Goal: Task Accomplishment & Management: Manage account settings

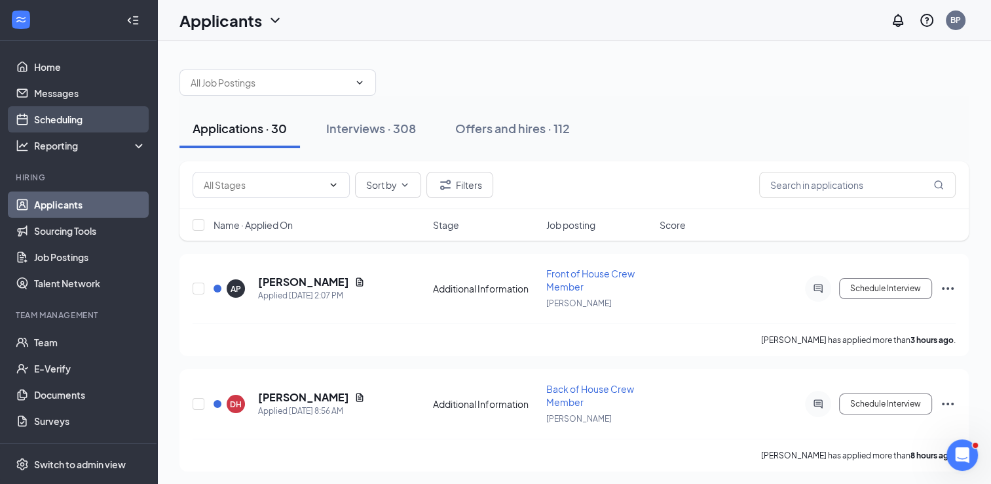
click at [75, 117] on link "Scheduling" at bounding box center [90, 119] width 112 height 26
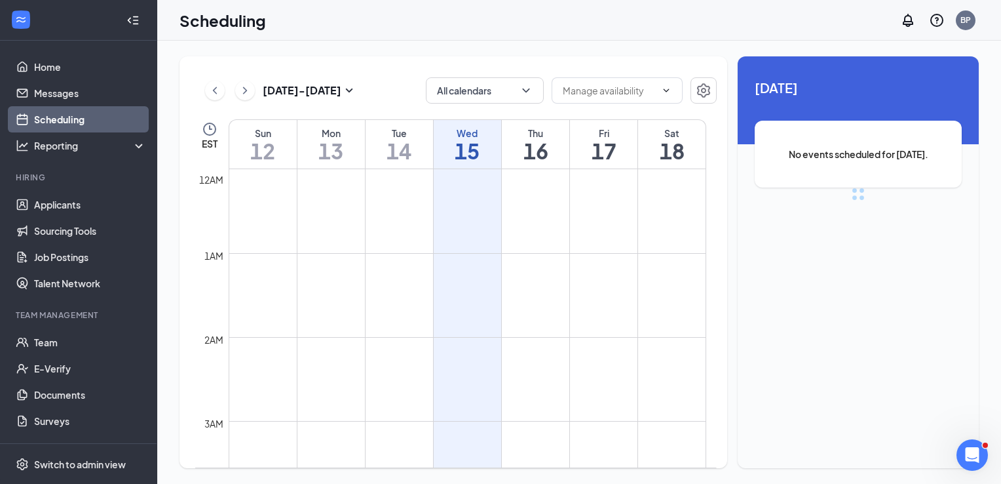
scroll to position [644, 0]
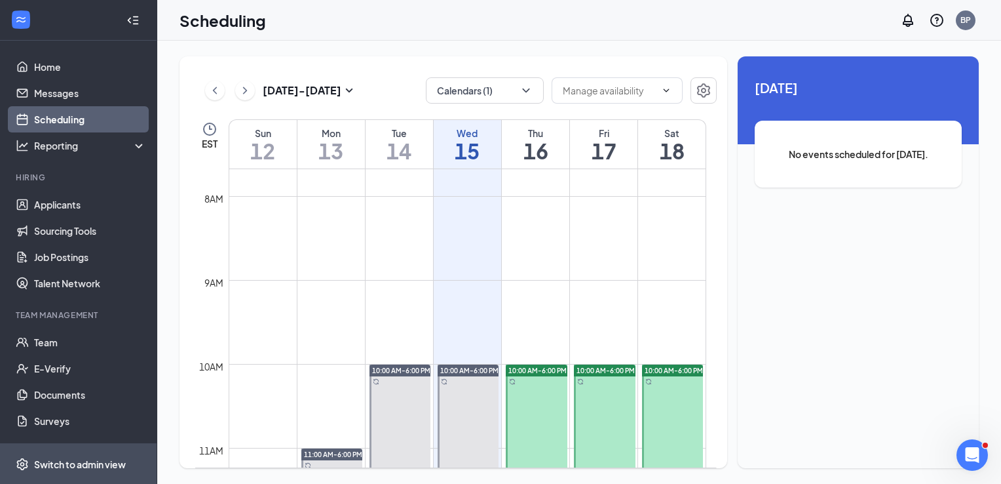
click at [89, 457] on div "Switch to admin view" at bounding box center [80, 463] width 92 height 13
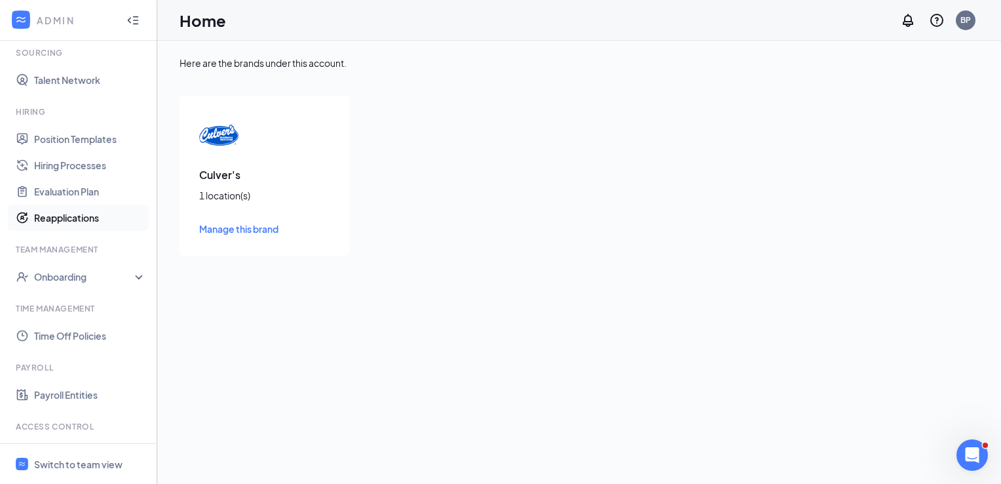
scroll to position [317, 0]
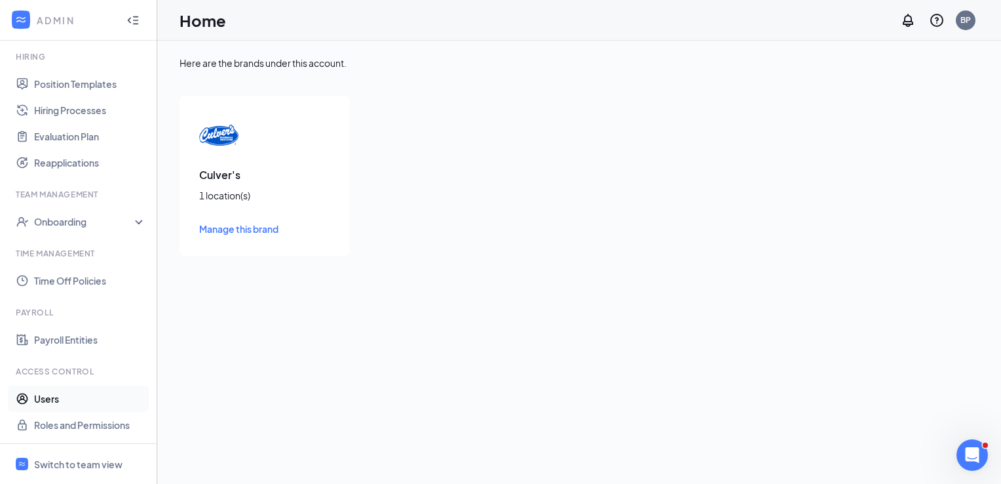
click at [94, 401] on link "Users" at bounding box center [90, 398] width 112 height 26
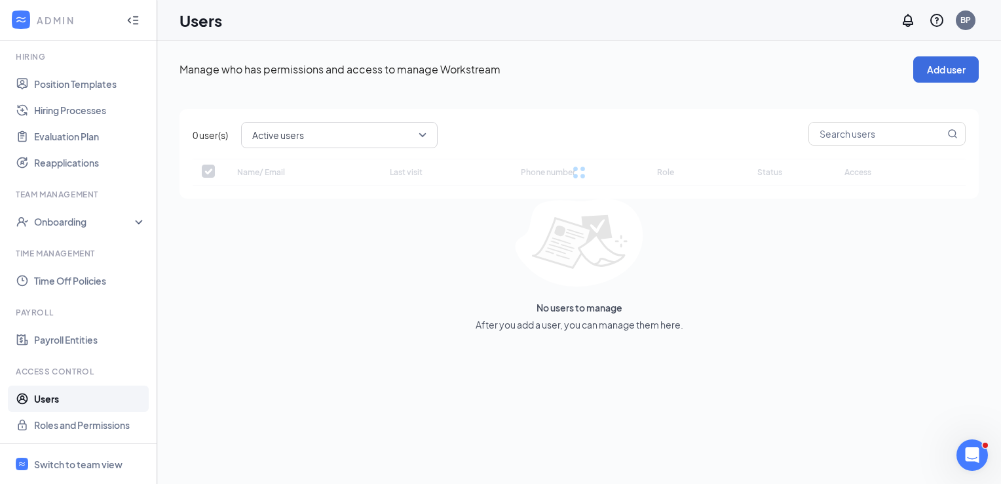
checkbox input "false"
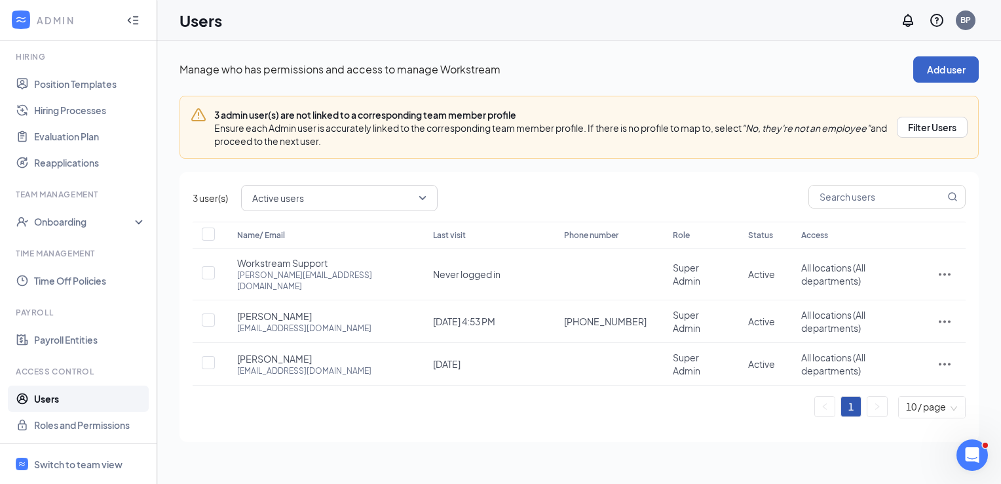
click at [938, 75] on button "Add user" at bounding box center [946, 69] width 66 height 26
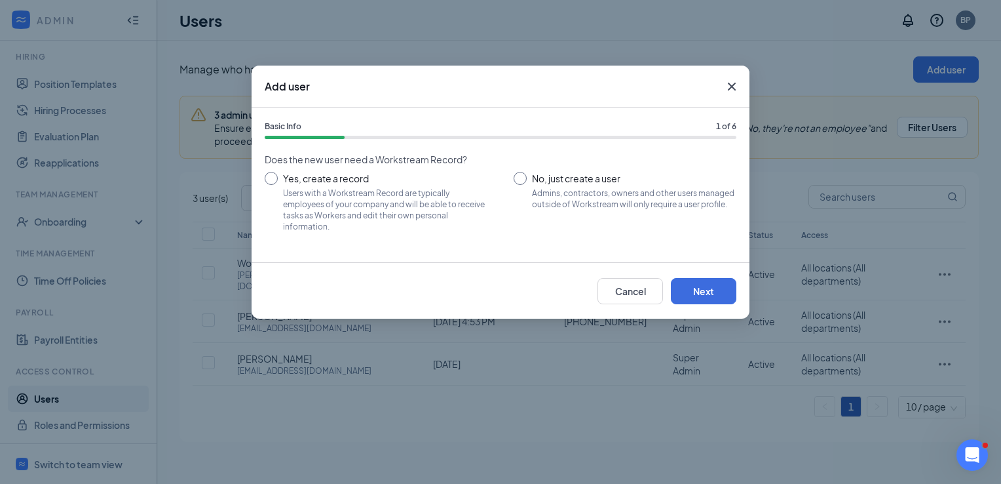
click at [273, 181] on input "Yes, create a record Users with a Workstream Record are typically employees of …" at bounding box center [376, 201] width 223 height 59
radio input "true"
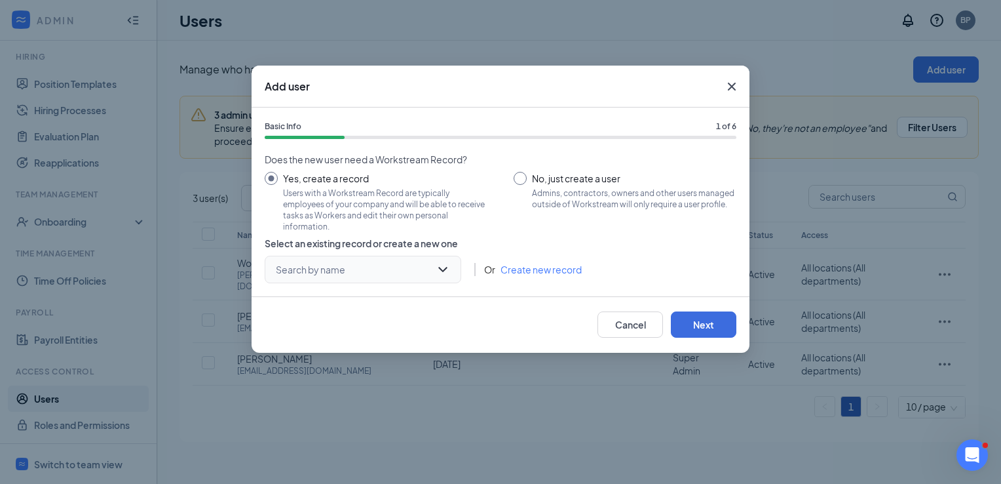
click at [448, 267] on div "Search by name" at bounding box center [363, 270] width 197 height 28
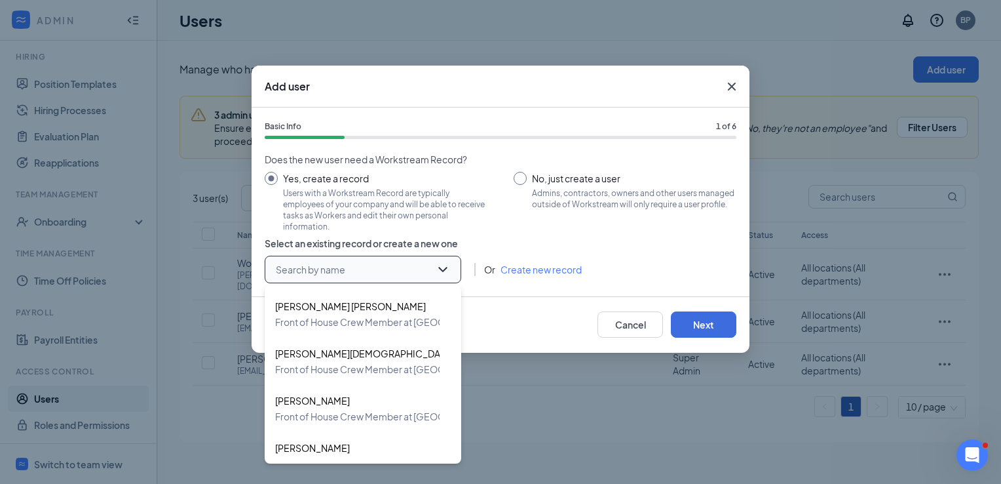
click at [355, 265] on input "search" at bounding box center [359, 269] width 172 height 26
type input "[PERSON_NAME]"
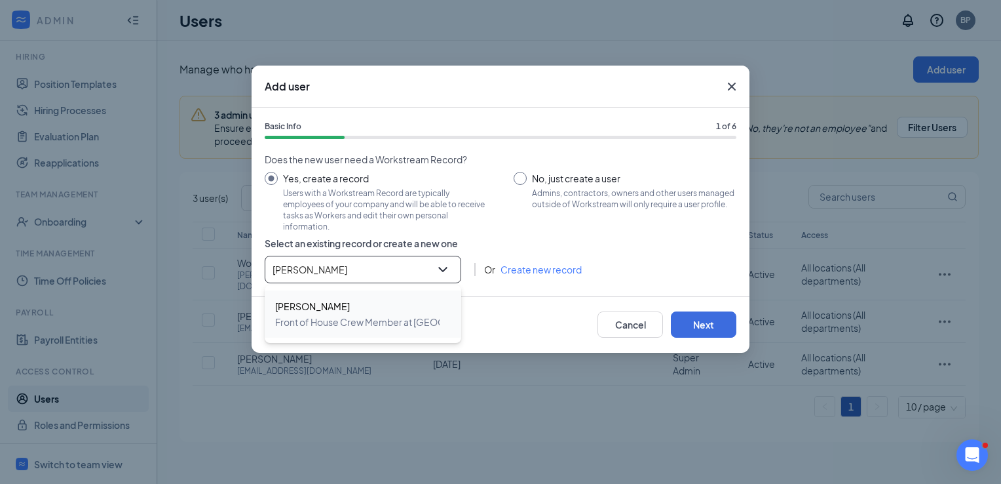
click at [339, 315] on span "Front of House Crew Member at [GEOGRAPHIC_DATA]" at bounding box center [392, 322] width 234 height 16
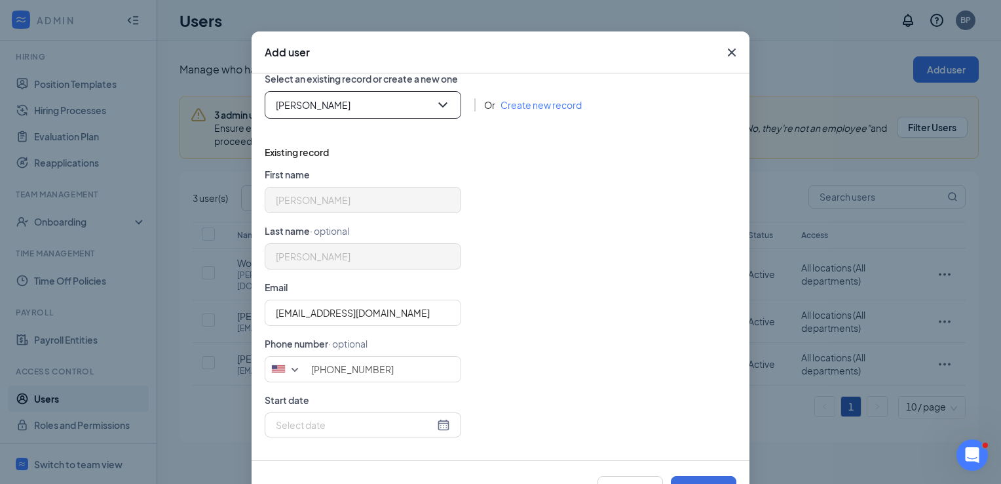
scroll to position [83, 0]
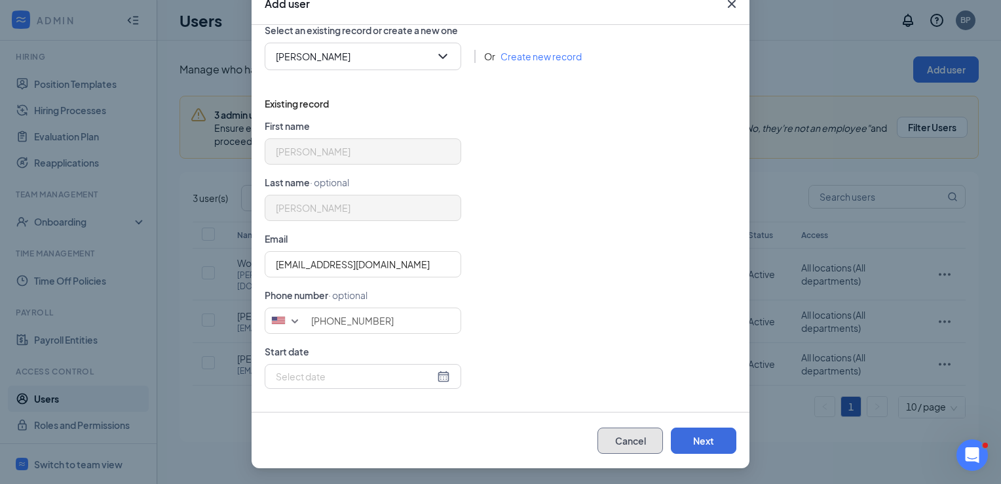
click at [624, 438] on button "Cancel" at bounding box center [631, 440] width 66 height 26
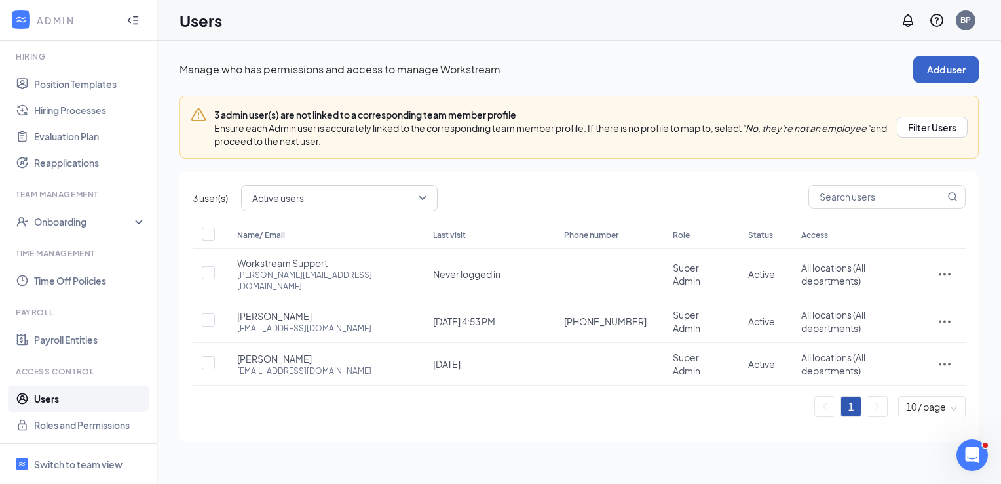
click at [940, 74] on button "Add user" at bounding box center [946, 69] width 66 height 26
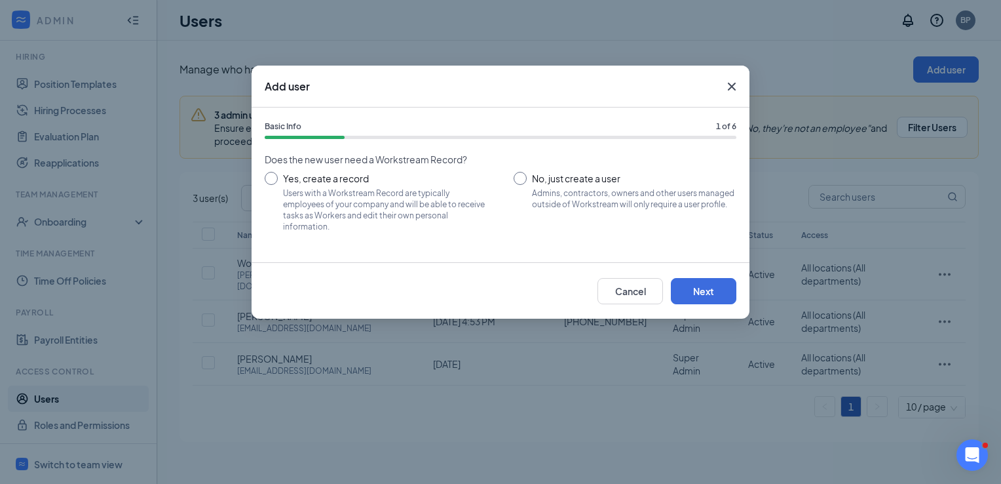
click at [267, 180] on input "Yes, create a record Users with a Workstream Record are typically employees of …" at bounding box center [376, 201] width 223 height 59
radio input "true"
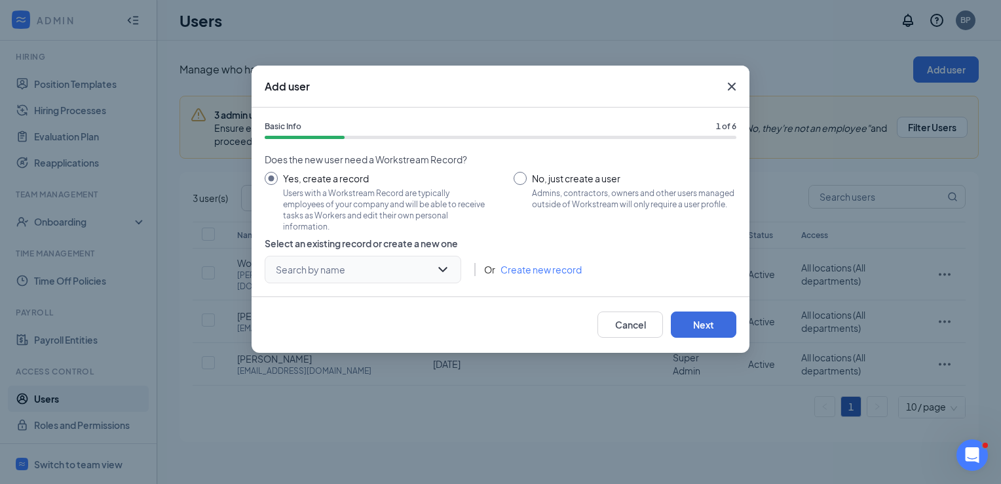
click at [320, 280] on input "search" at bounding box center [359, 269] width 172 height 26
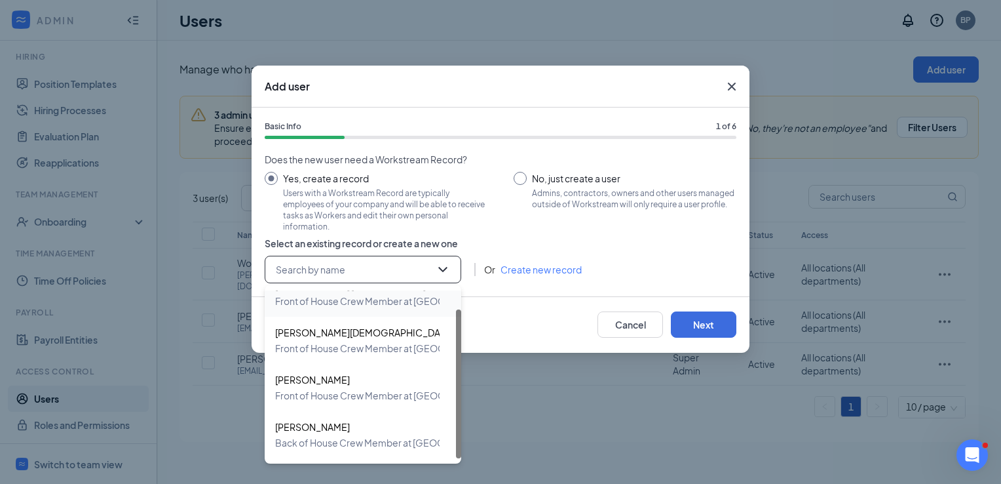
scroll to position [0, 0]
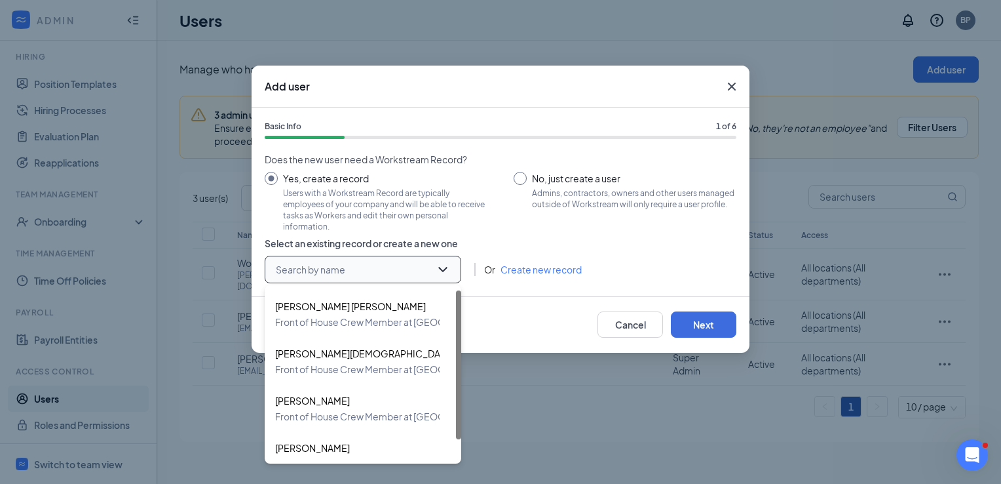
click at [362, 269] on input "search" at bounding box center [359, 269] width 172 height 26
type input "[PERSON_NAME]"
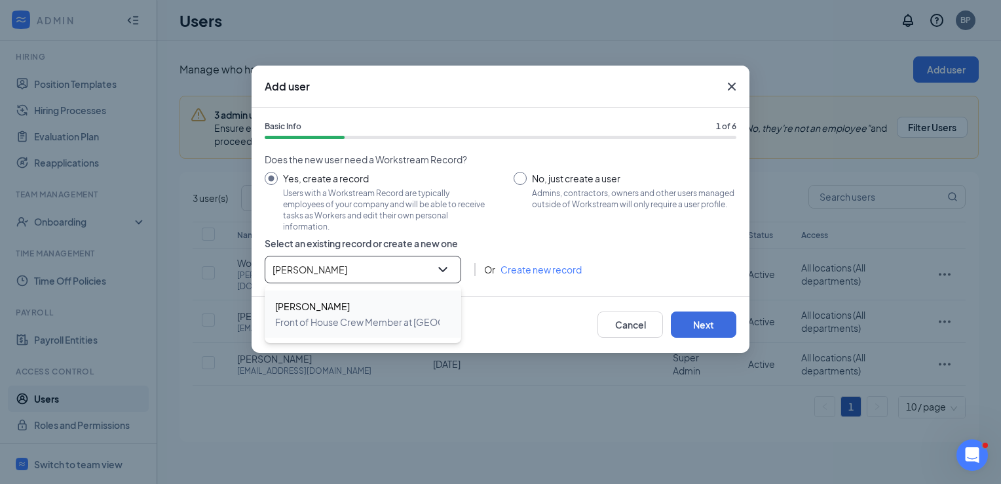
click at [357, 303] on span "[PERSON_NAME]" at bounding box center [392, 306] width 234 height 16
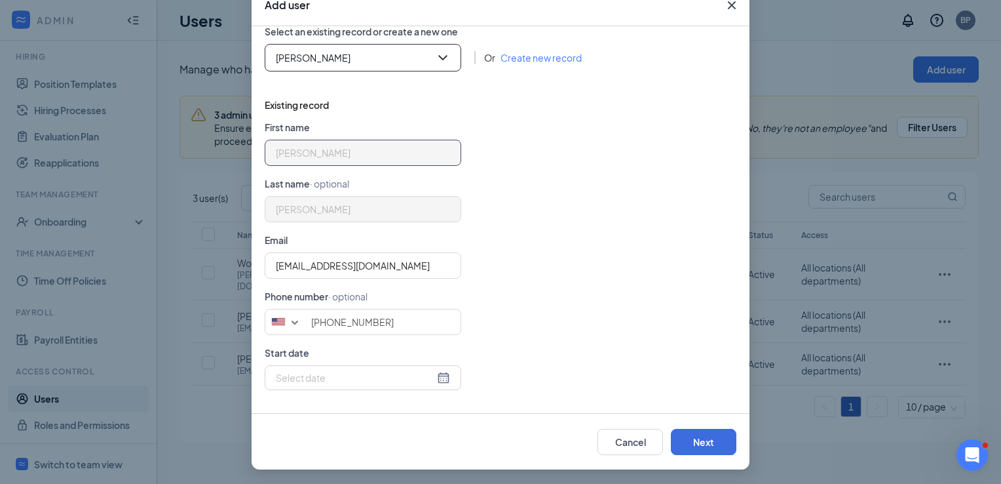
scroll to position [83, 0]
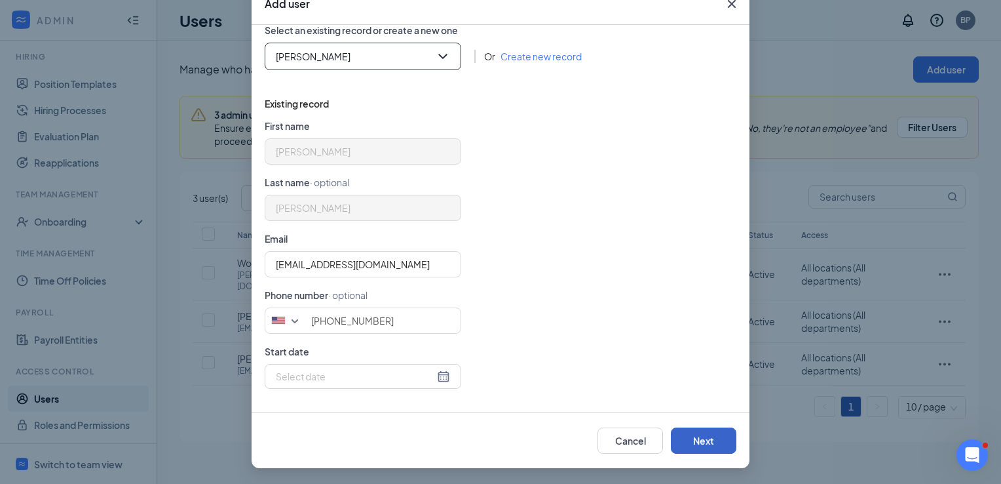
click at [720, 440] on button "Next" at bounding box center [704, 440] width 66 height 26
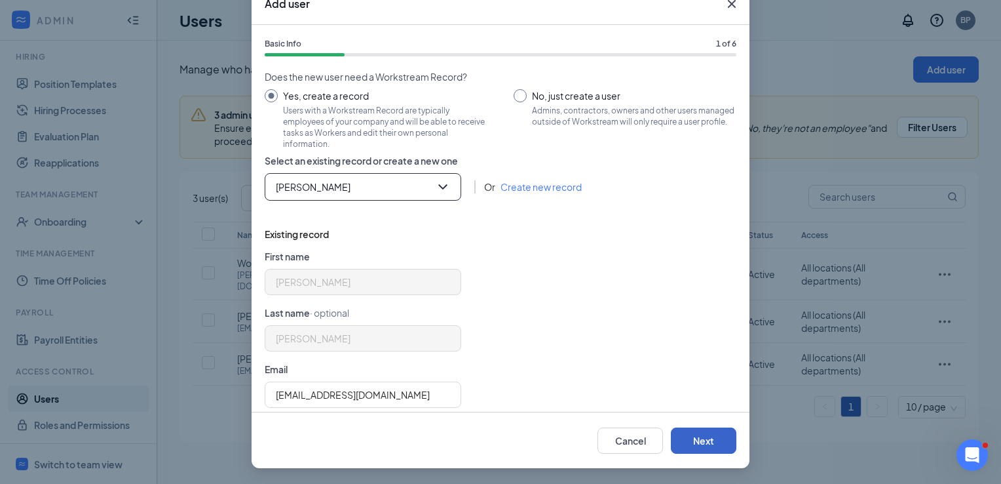
scroll to position [0, 0]
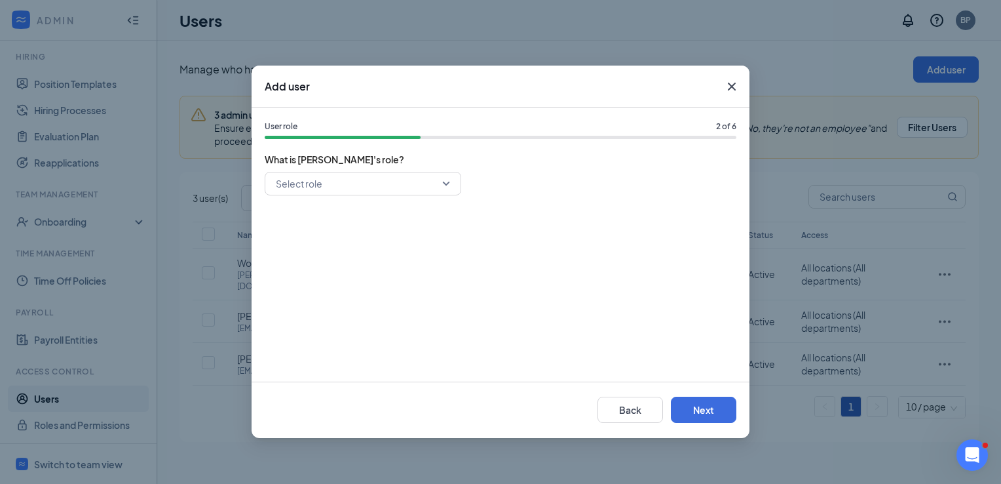
click at [370, 182] on input "search" at bounding box center [359, 183] width 172 height 22
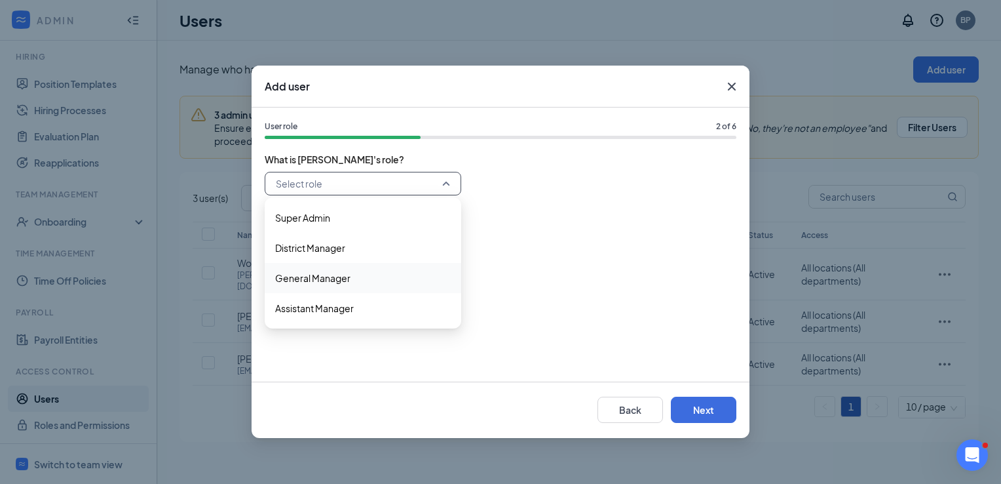
click at [351, 280] on span "General Manager" at bounding box center [363, 278] width 176 height 14
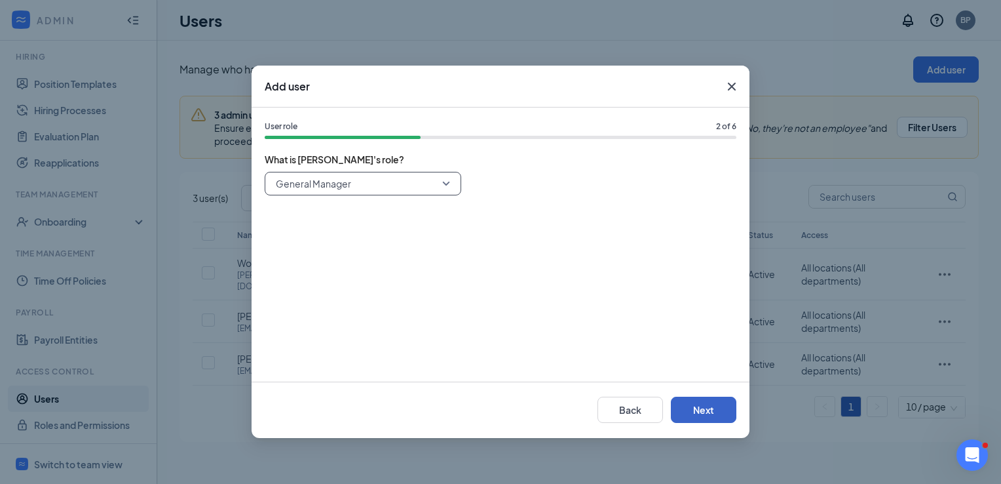
click at [695, 413] on button "Next" at bounding box center [704, 409] width 66 height 26
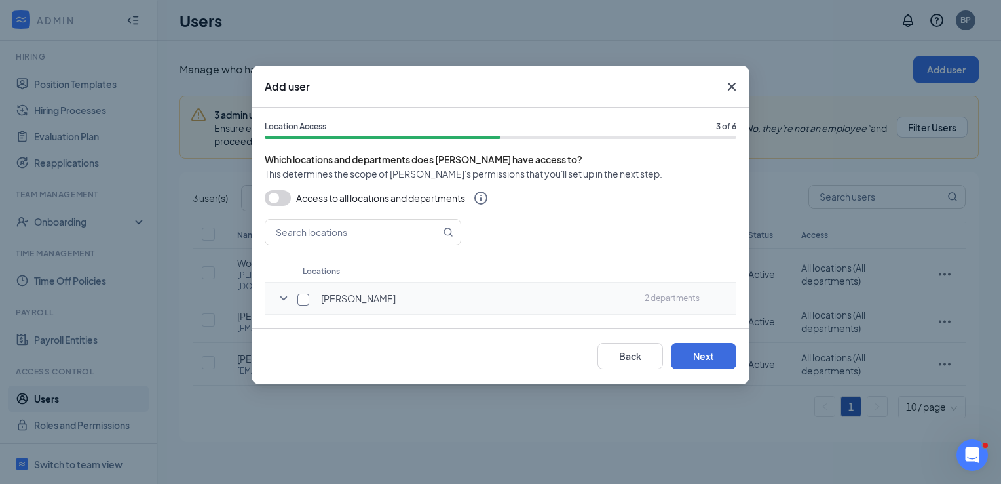
click at [305, 296] on input "checkbox" at bounding box center [304, 300] width 12 height 12
checkbox input "true"
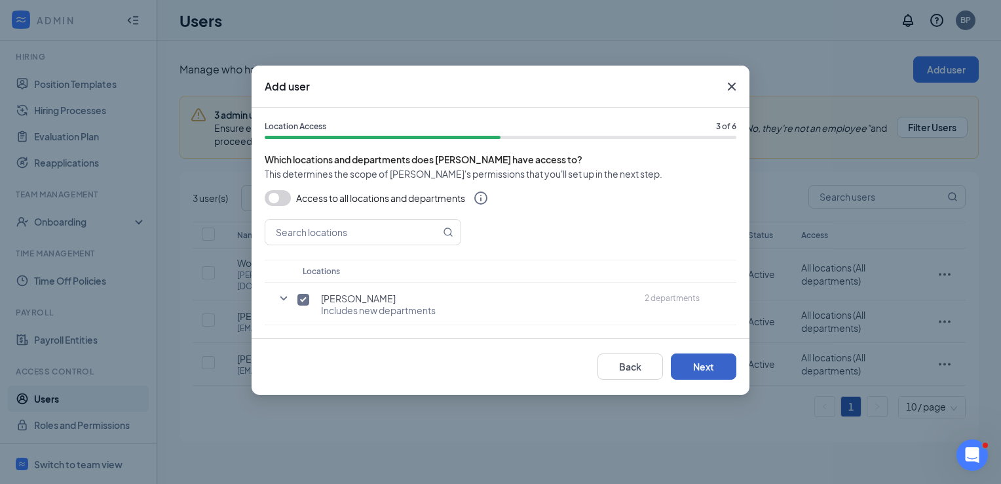
click at [716, 369] on button "Next" at bounding box center [704, 366] width 66 height 26
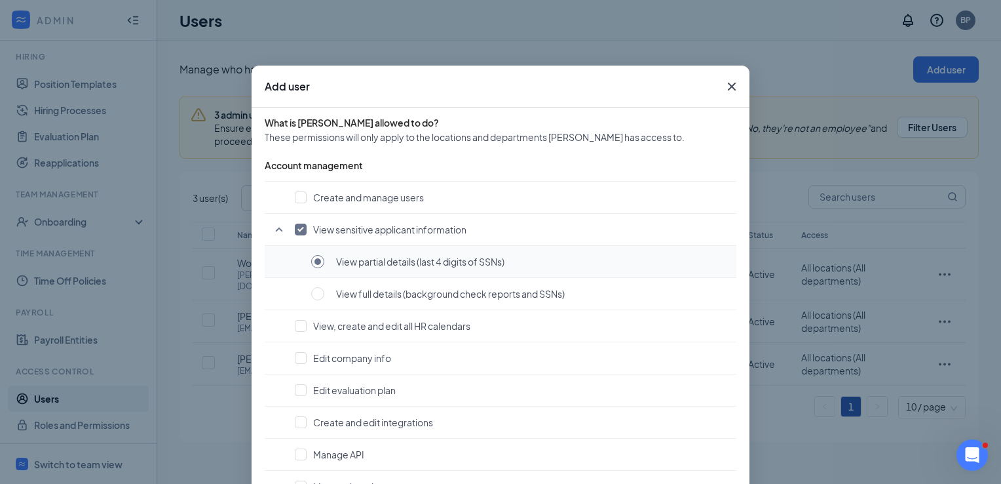
scroll to position [66, 0]
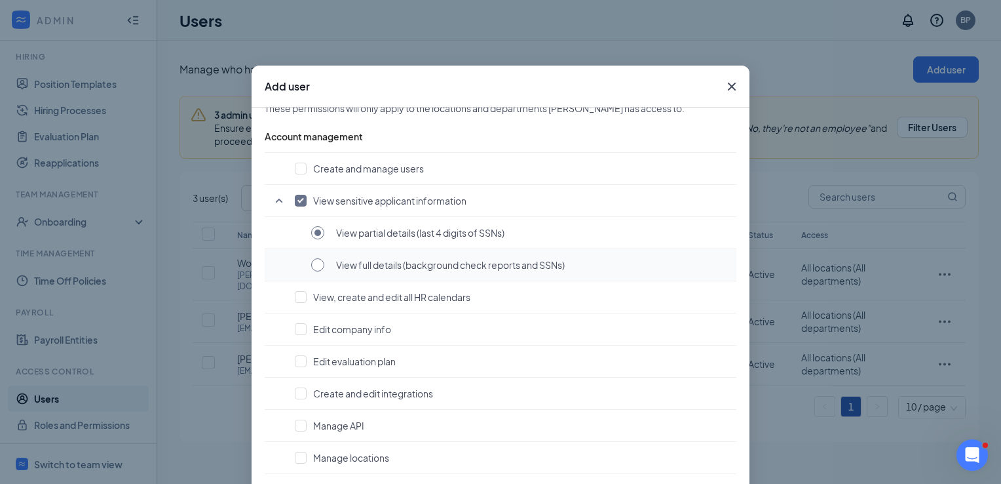
click at [315, 263] on input "radio" at bounding box center [317, 264] width 13 height 13
radio input "true"
radio input "false"
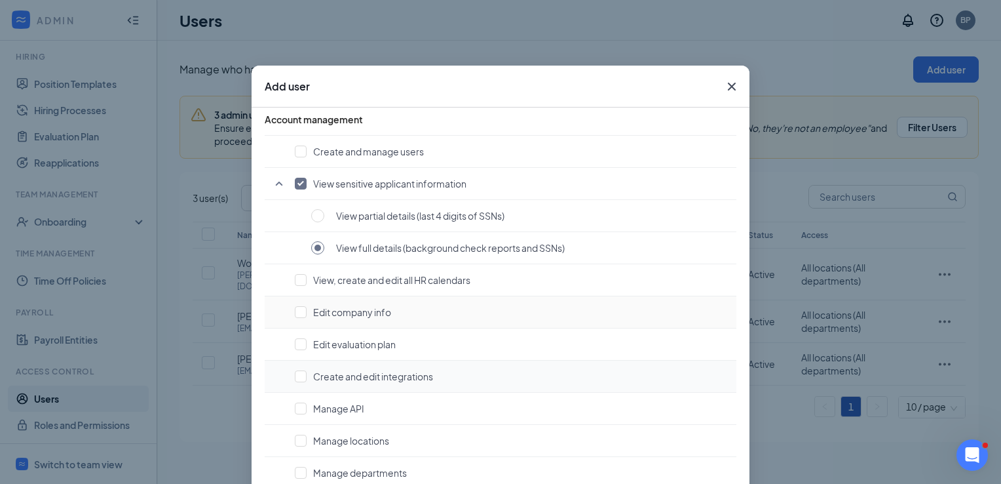
scroll to position [131, 0]
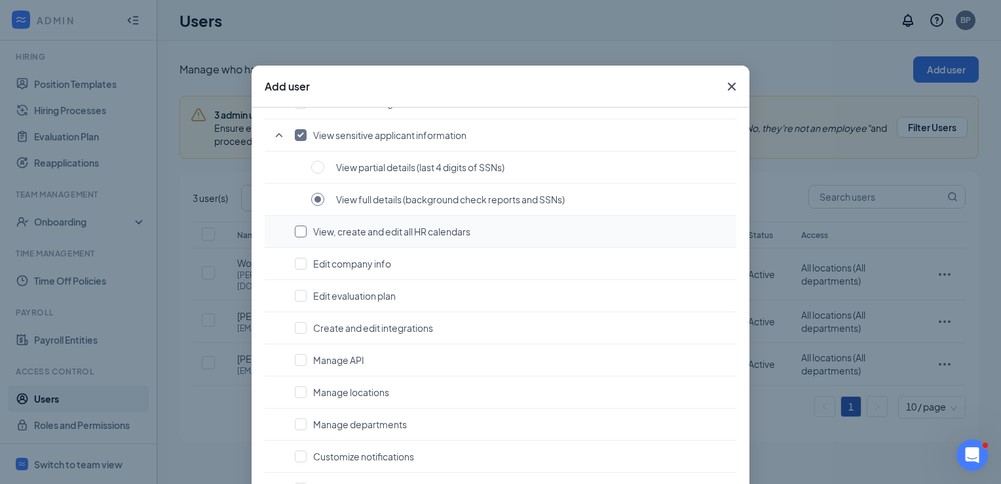
click at [295, 233] on input "checkbox" at bounding box center [301, 231] width 12 height 12
checkbox input "true"
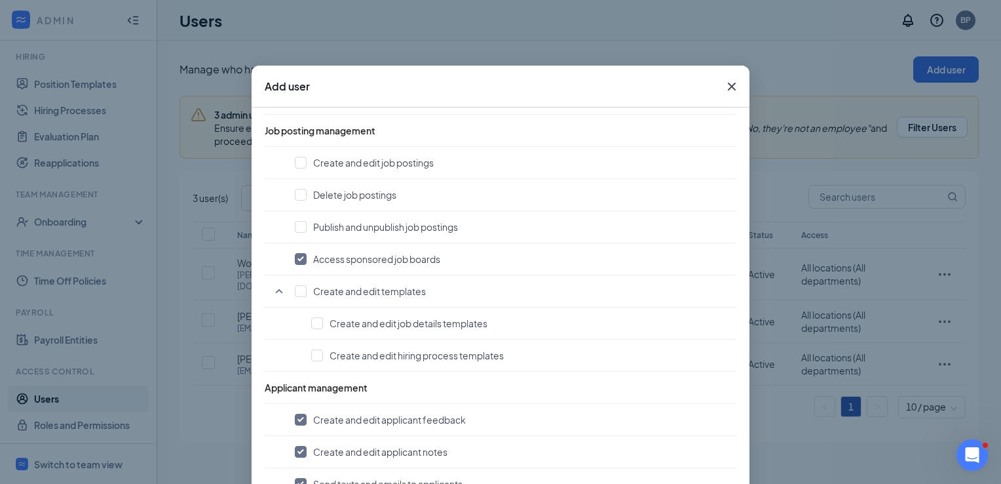
scroll to position [524, 0]
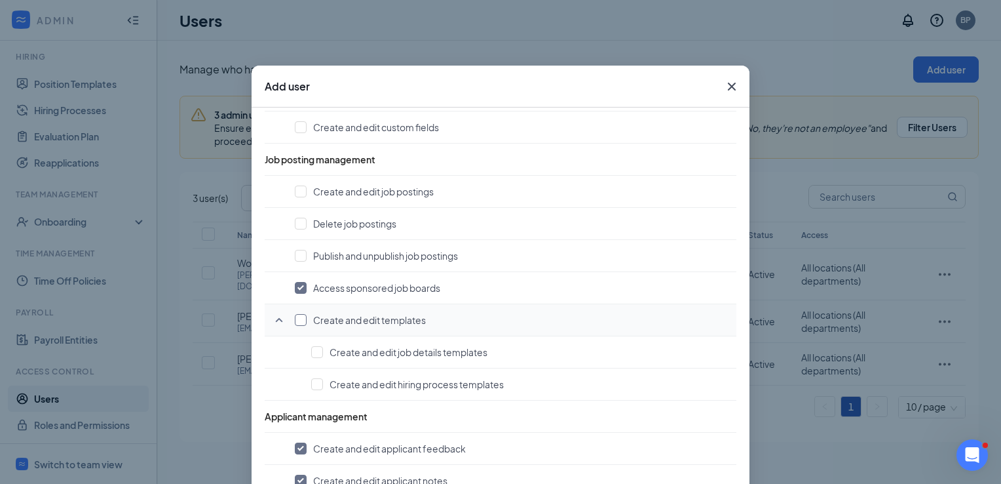
click at [299, 317] on input "checkbox" at bounding box center [301, 320] width 12 height 12
checkbox input "true"
click at [300, 252] on input "checkbox" at bounding box center [301, 256] width 12 height 12
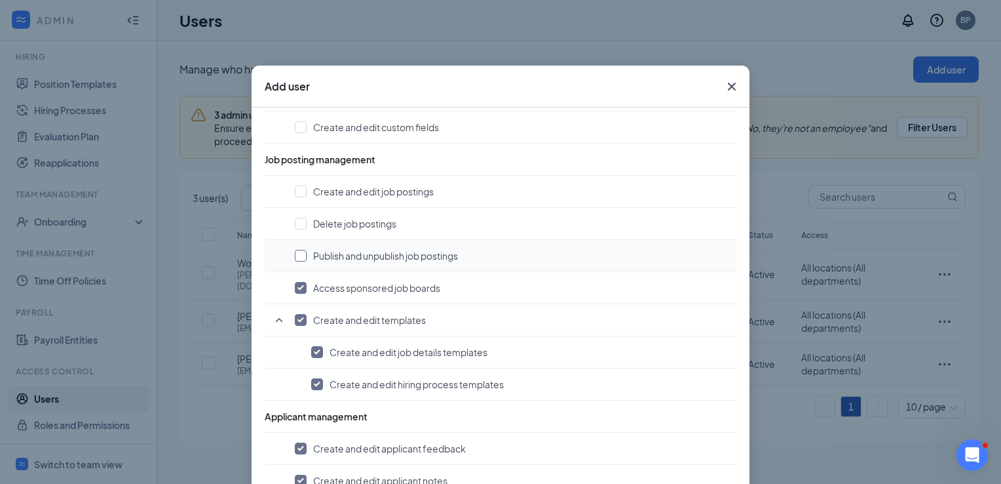
checkbox input "true"
click at [299, 220] on input "checkbox" at bounding box center [301, 224] width 12 height 12
checkbox input "true"
drag, startPoint x: 297, startPoint y: 189, endPoint x: 336, endPoint y: 231, distance: 57.0
click at [297, 189] on input "checkbox" at bounding box center [301, 191] width 12 height 12
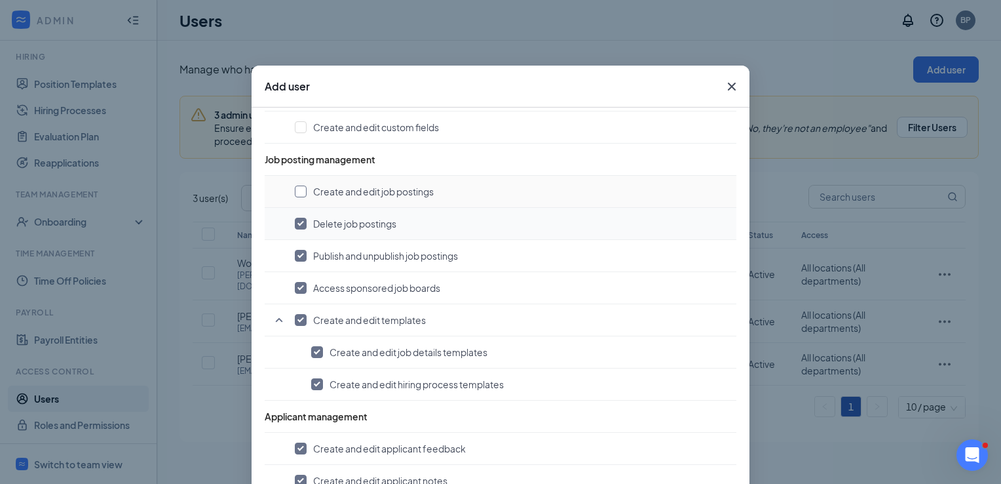
checkbox input "true"
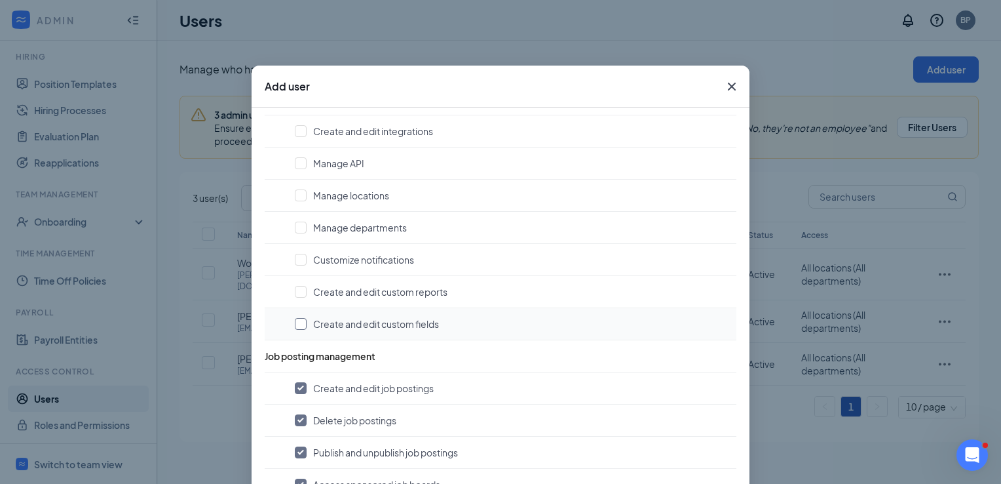
scroll to position [197, 0]
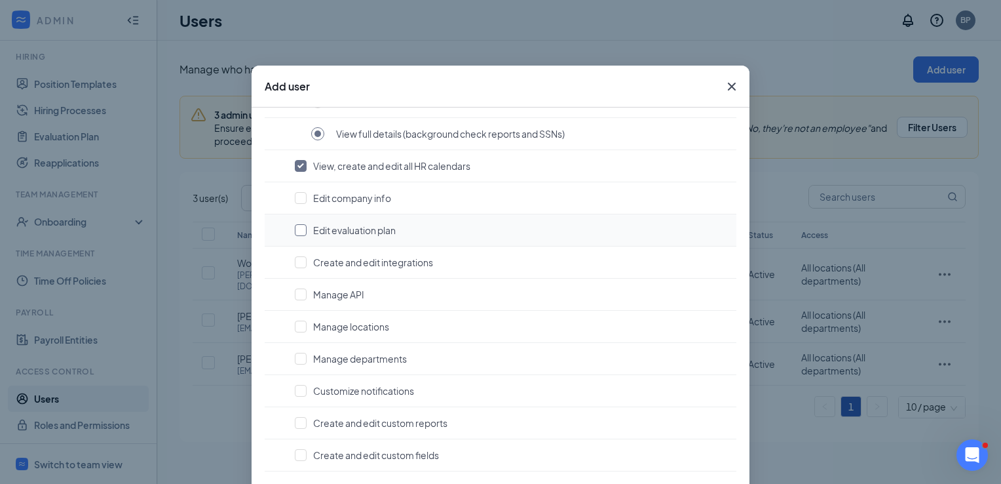
click at [295, 229] on input "checkbox" at bounding box center [301, 230] width 12 height 12
checkbox input "true"
click at [295, 261] on input "checkbox" at bounding box center [301, 262] width 12 height 12
checkbox input "true"
click at [296, 290] on input "checkbox" at bounding box center [301, 294] width 12 height 12
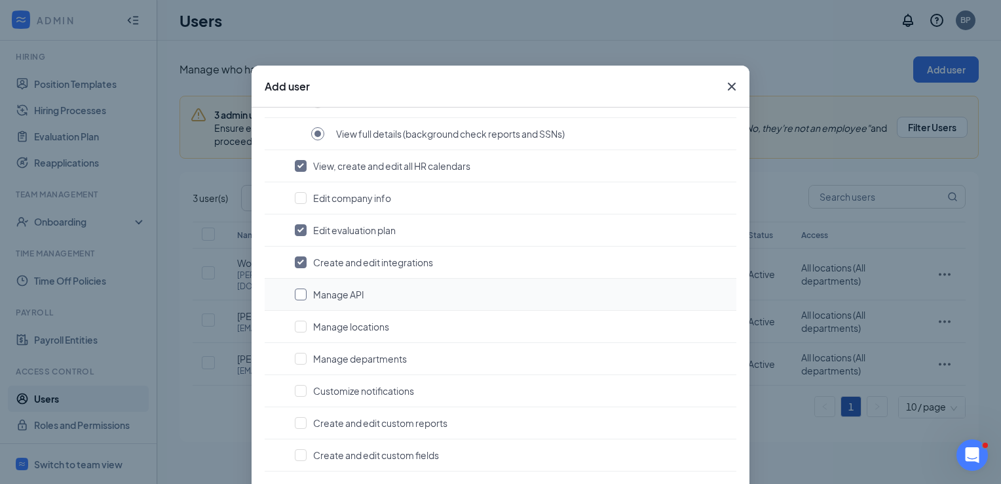
checkbox input "true"
click at [296, 329] on input "checkbox" at bounding box center [301, 326] width 12 height 12
checkbox input "true"
click at [300, 356] on input "checkbox" at bounding box center [301, 359] width 12 height 12
checkbox input "true"
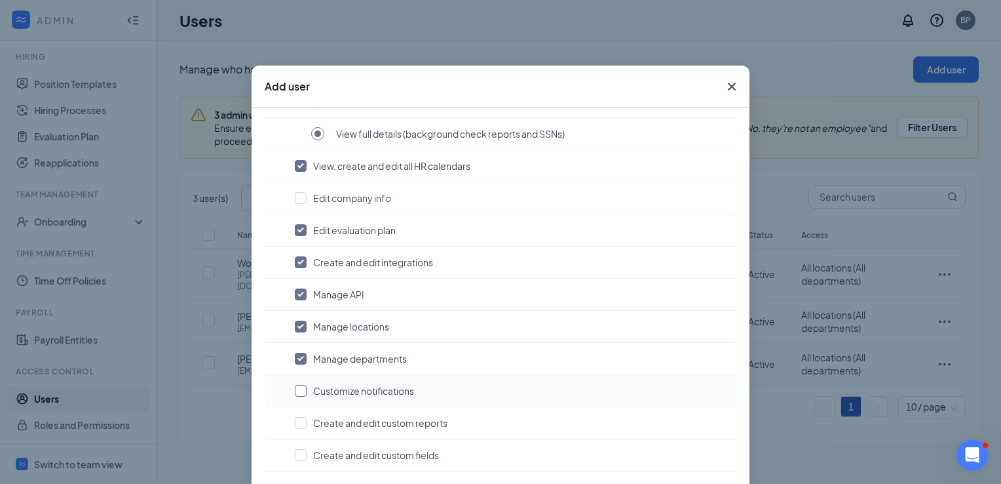
click at [301, 385] on input "checkbox" at bounding box center [301, 391] width 12 height 12
checkbox input "true"
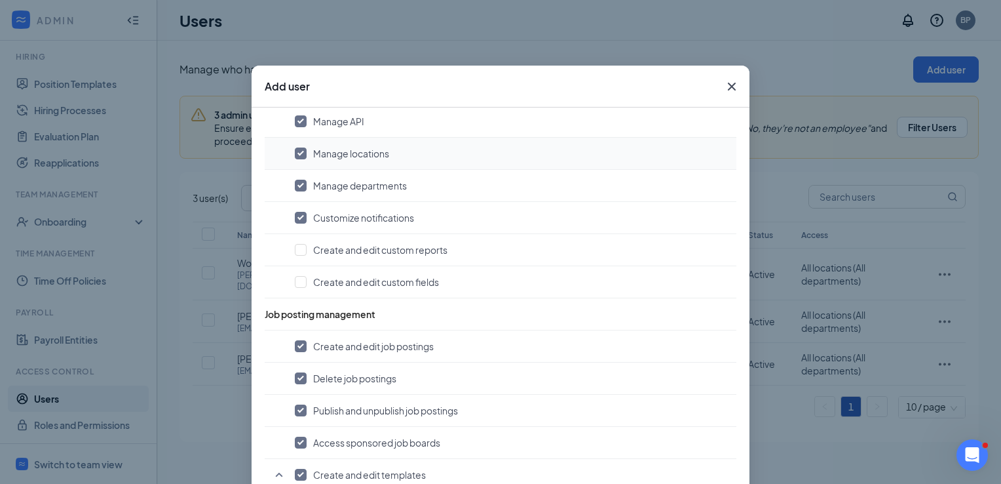
scroll to position [393, 0]
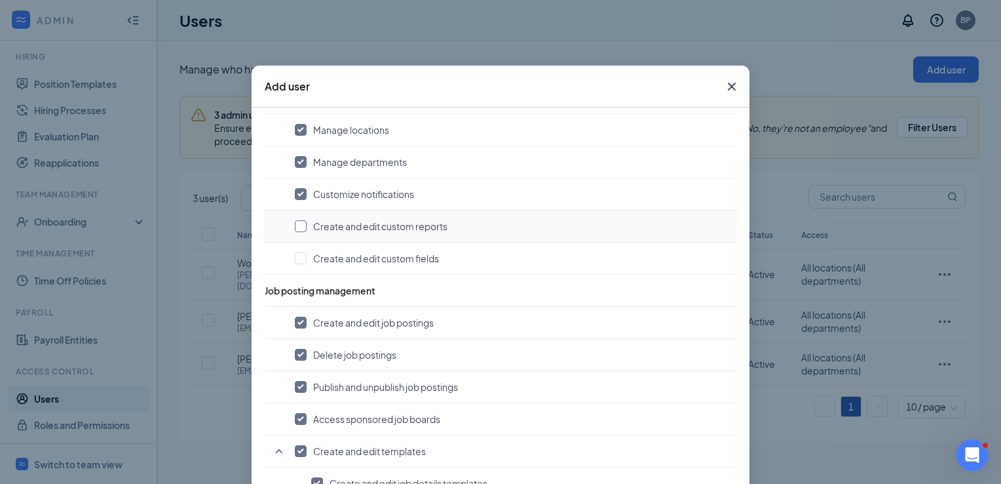
click at [295, 226] on input "checkbox" at bounding box center [301, 226] width 12 height 12
checkbox input "true"
click at [296, 272] on td "Create and edit custom fields" at bounding box center [501, 258] width 472 height 32
click at [298, 258] on input "checkbox" at bounding box center [301, 258] width 12 height 12
checkbox input "true"
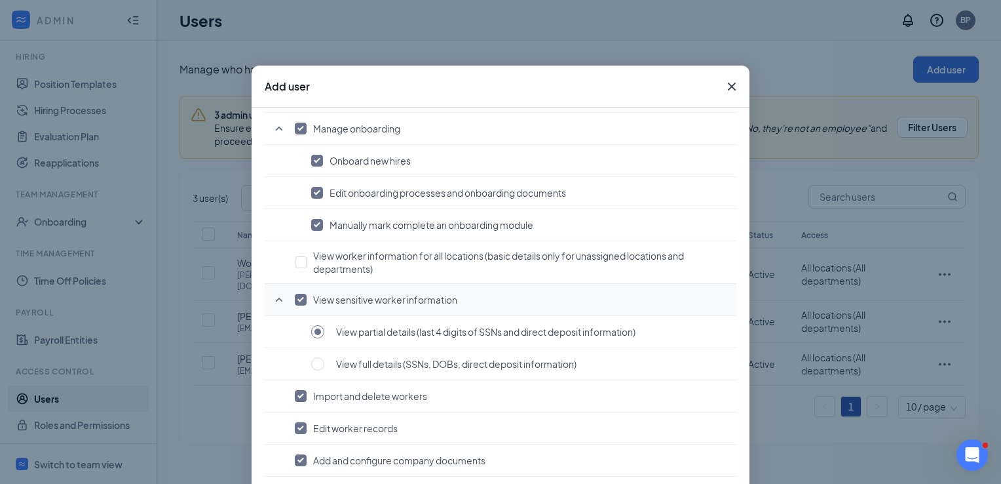
scroll to position [983, 0]
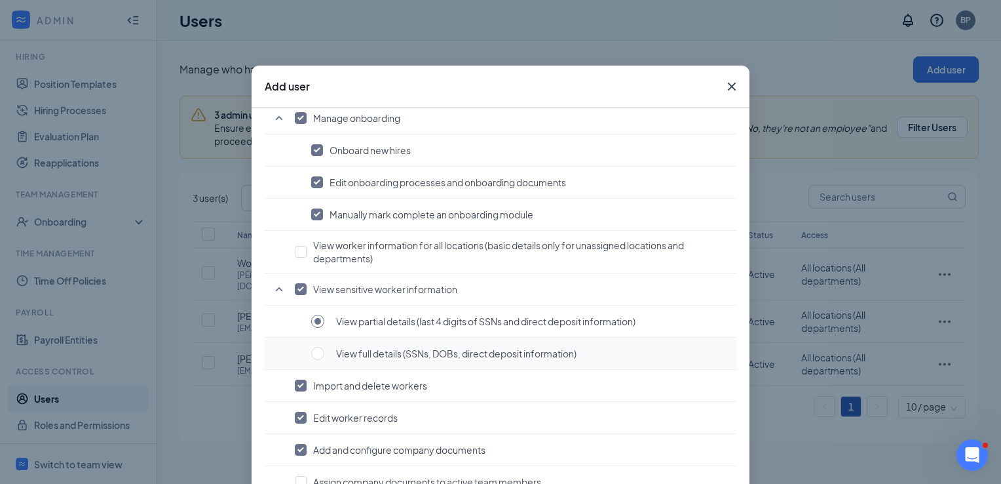
click at [320, 348] on button "View full details (SSNs, DOBs, direct deposit information)" at bounding box center [520, 353] width 419 height 14
radio input "false"
radio input "true"
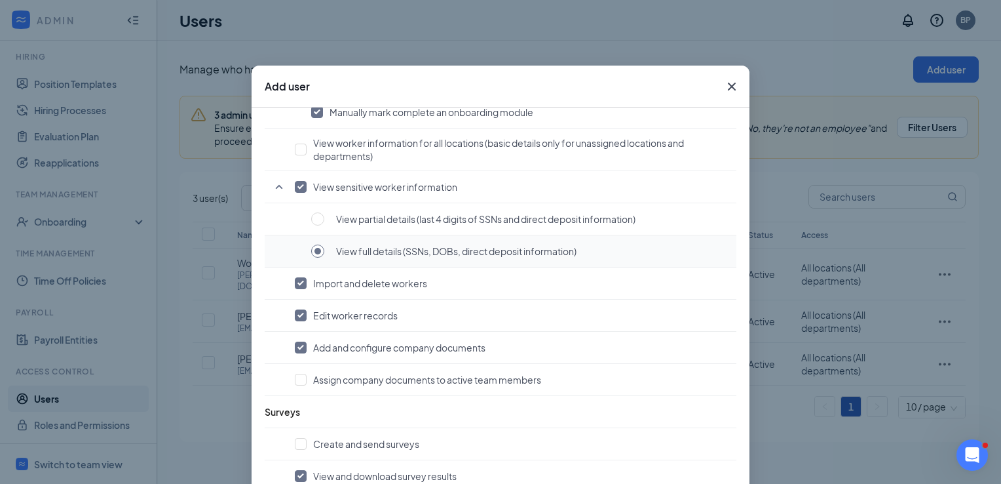
scroll to position [1180, 0]
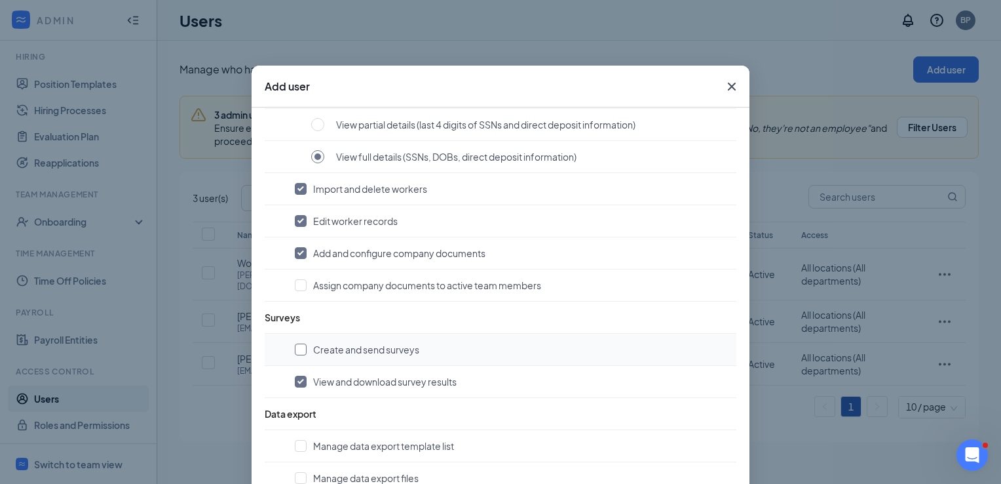
click at [296, 350] on label at bounding box center [301, 349] width 12 height 13
click at [296, 350] on input "checkbox" at bounding box center [301, 349] width 12 height 12
click at [296, 343] on input "checkbox" at bounding box center [301, 349] width 12 height 12
checkbox input "true"
click at [296, 282] on input "checkbox" at bounding box center [301, 285] width 12 height 12
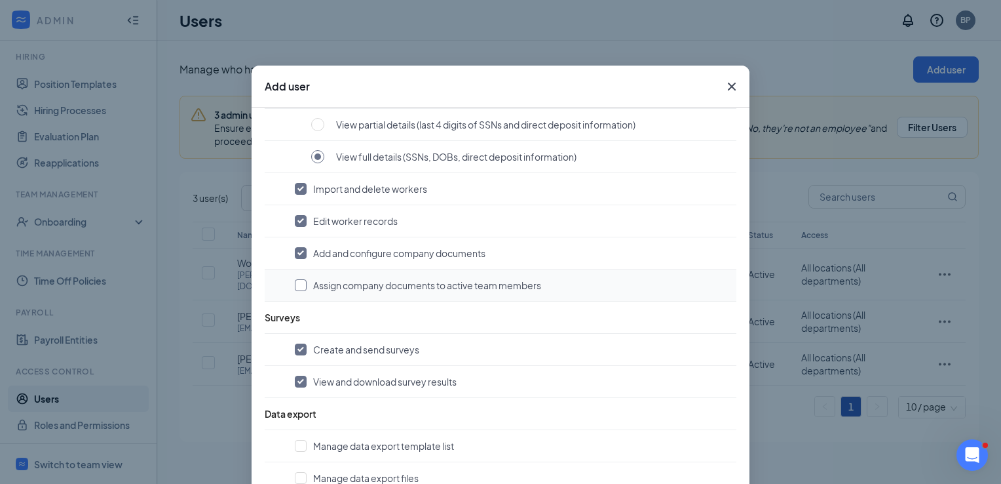
checkbox input "true"
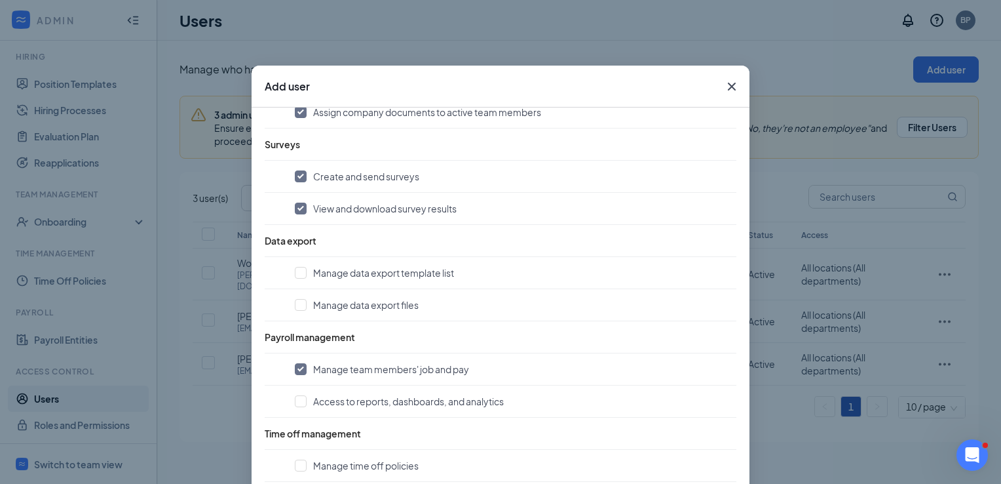
scroll to position [1376, 0]
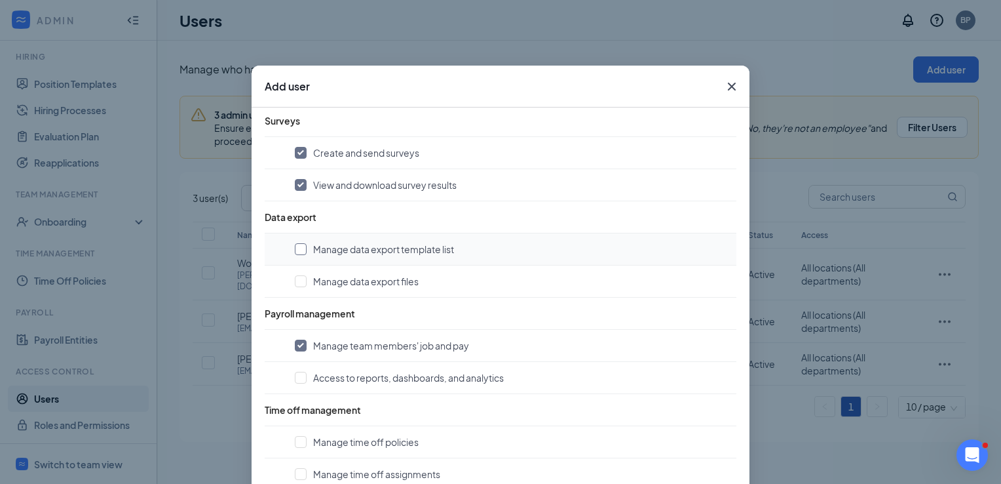
click at [299, 246] on input "checkbox" at bounding box center [301, 249] width 12 height 12
checkbox input "true"
click at [299, 275] on input "checkbox" at bounding box center [301, 281] width 12 height 12
checkbox input "true"
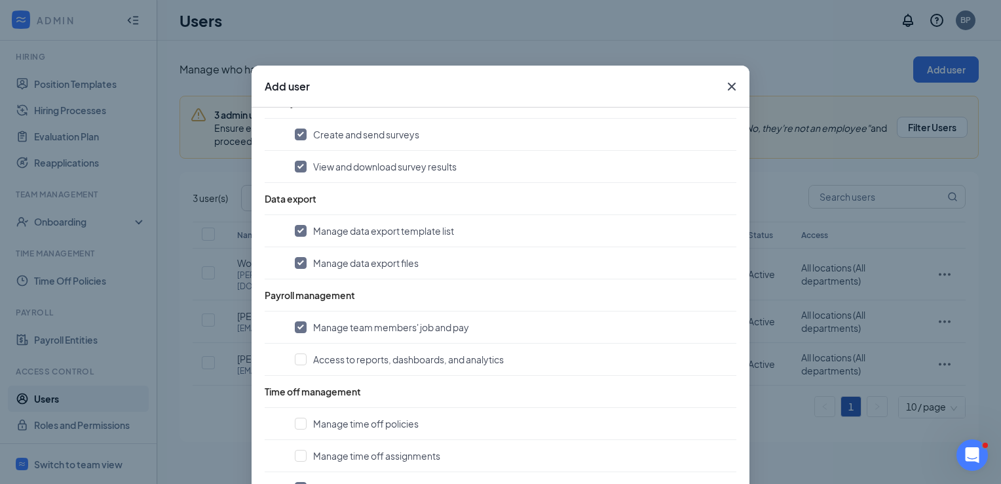
scroll to position [1410, 0]
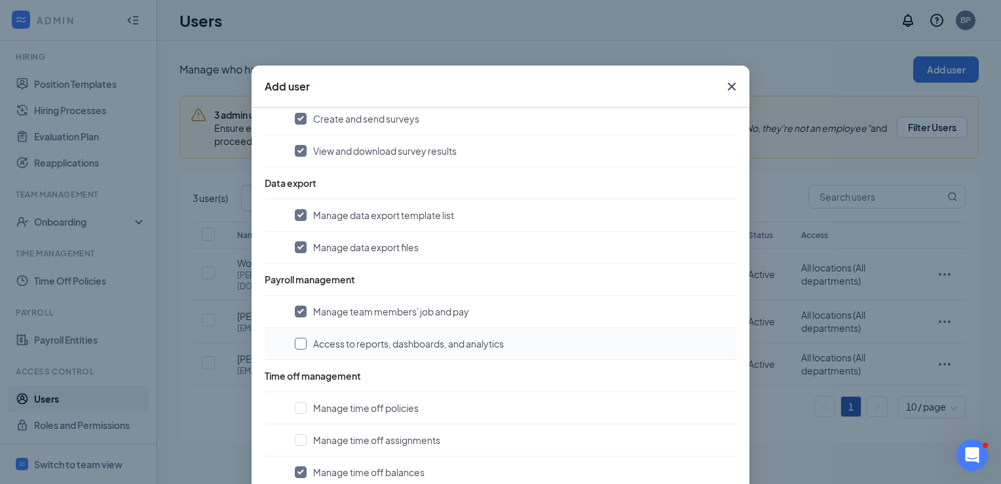
click at [299, 337] on input "checkbox" at bounding box center [301, 343] width 12 height 12
checkbox input "true"
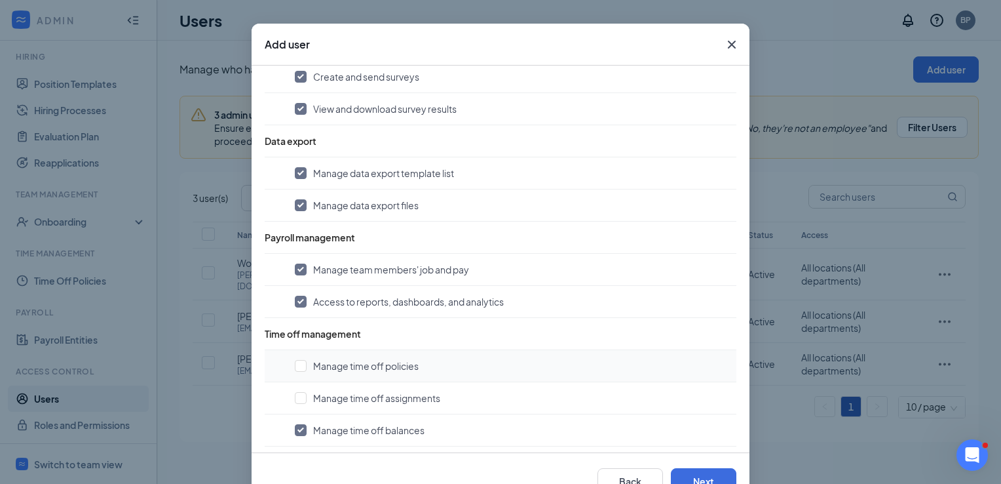
scroll to position [83, 0]
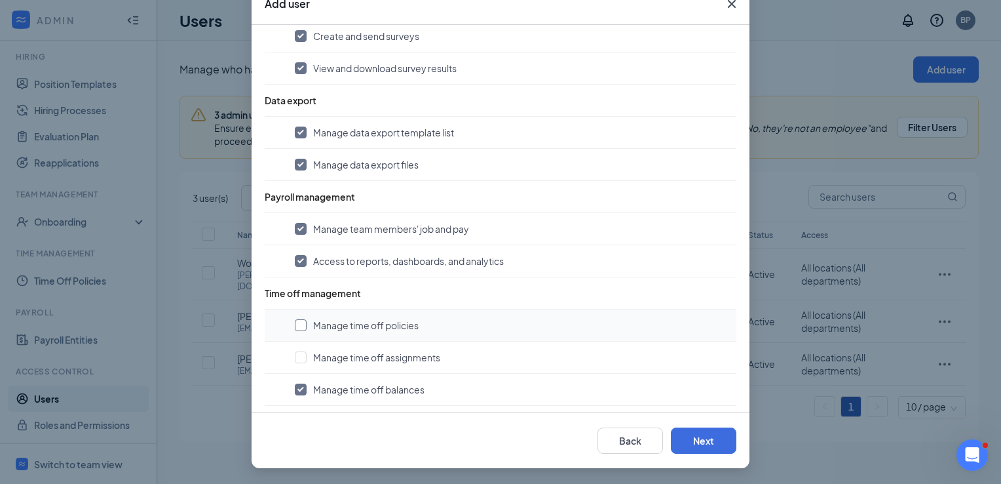
click at [298, 319] on input "checkbox" at bounding box center [301, 325] width 12 height 12
checkbox input "true"
click at [295, 352] on input "checkbox" at bounding box center [301, 357] width 12 height 12
checkbox input "true"
click at [692, 444] on button "Next" at bounding box center [704, 440] width 66 height 26
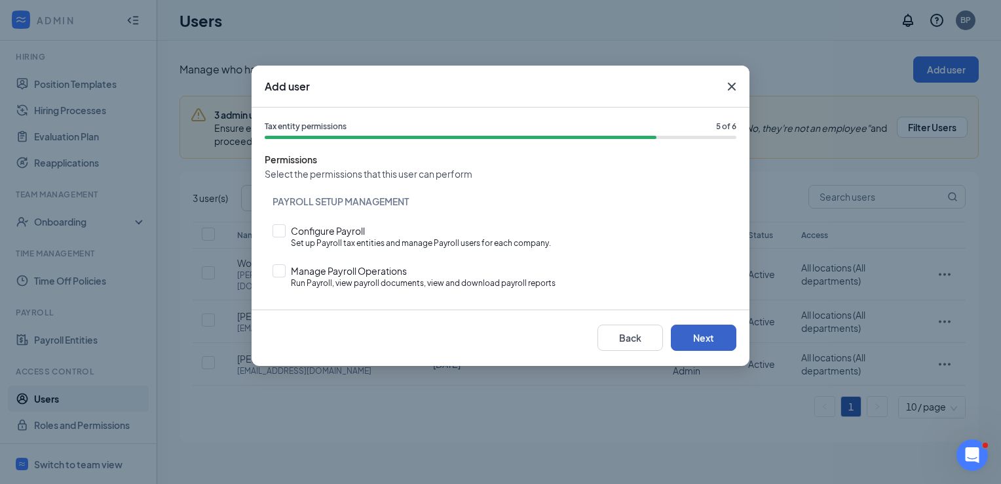
scroll to position [0, 0]
click at [697, 344] on button "Next" at bounding box center [704, 337] width 66 height 26
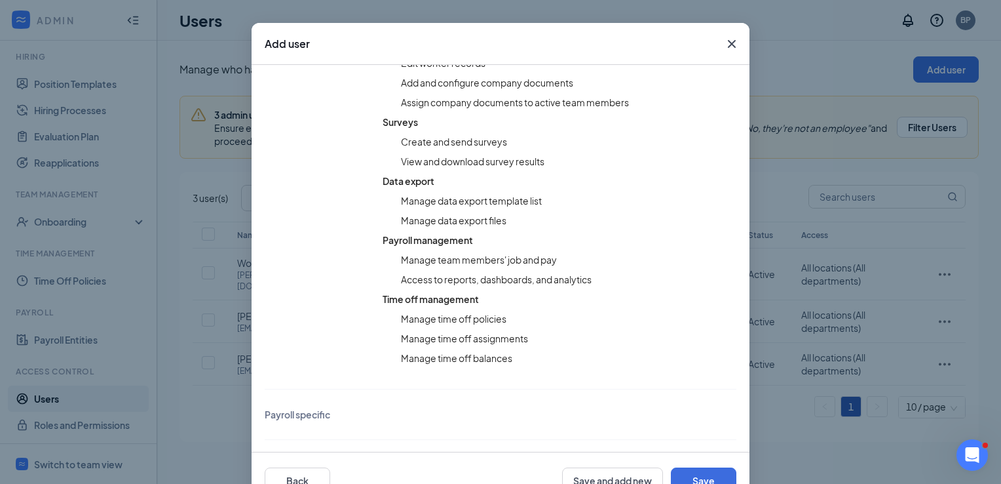
scroll to position [83, 0]
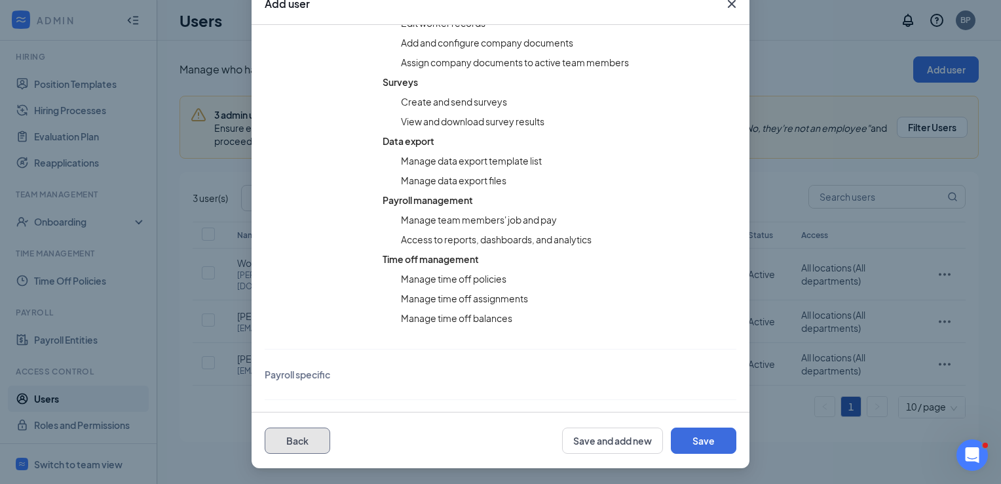
click at [312, 438] on button "Back" at bounding box center [298, 440] width 66 height 26
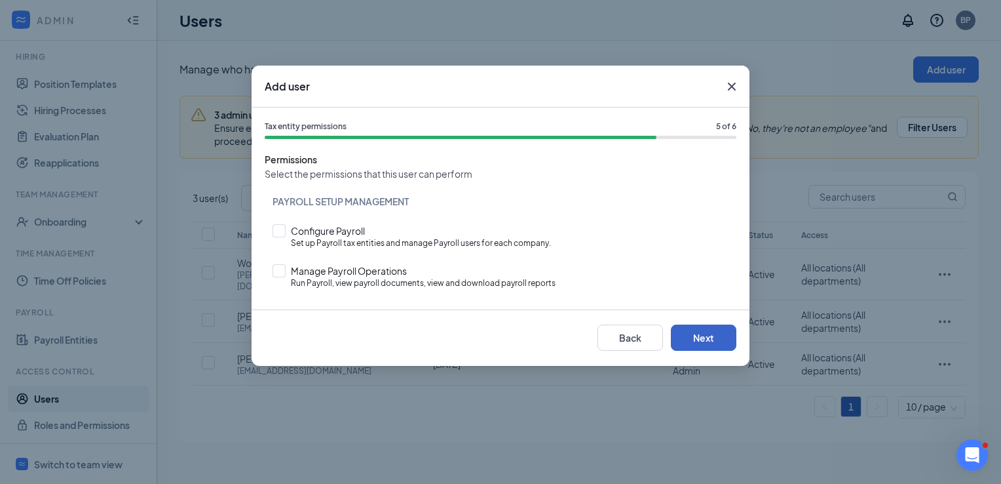
click at [699, 337] on button "Next" at bounding box center [704, 337] width 66 height 26
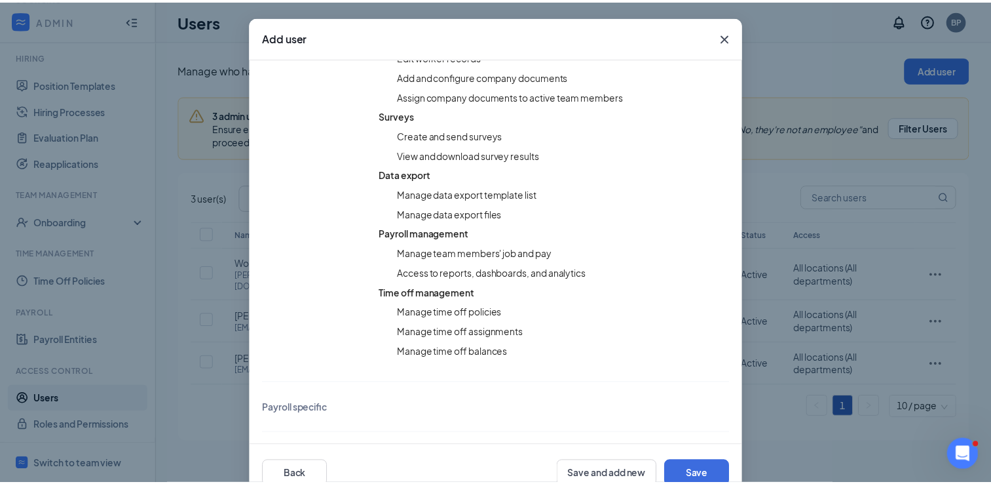
scroll to position [83, 0]
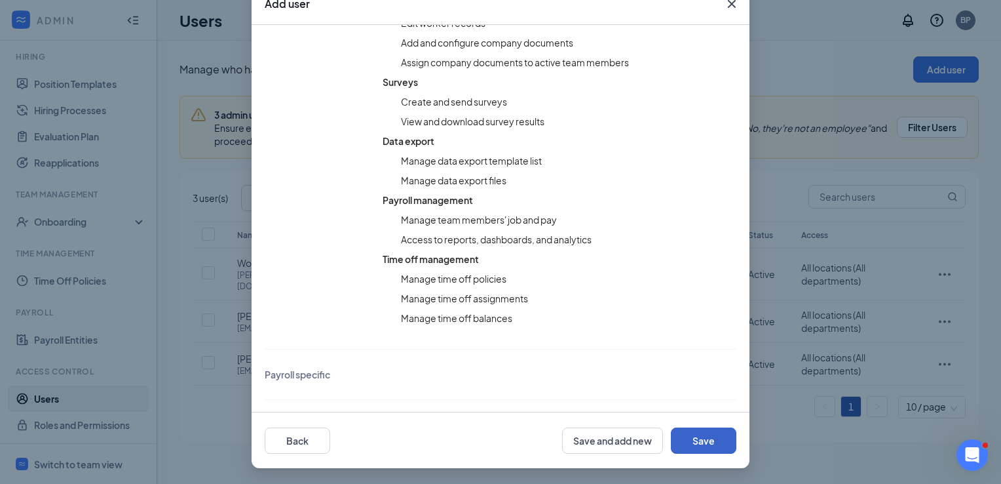
click at [708, 447] on button "Save" at bounding box center [704, 440] width 66 height 26
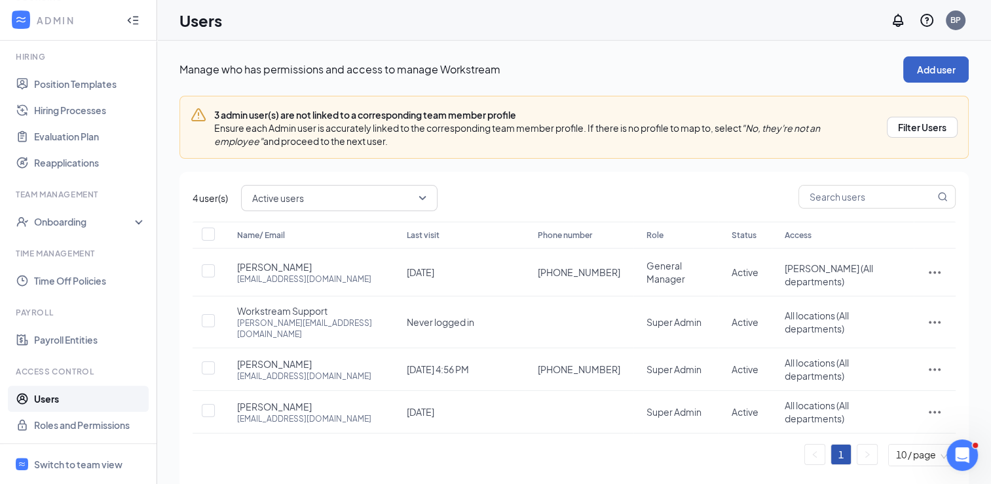
click at [919, 69] on button "Add user" at bounding box center [937, 69] width 66 height 26
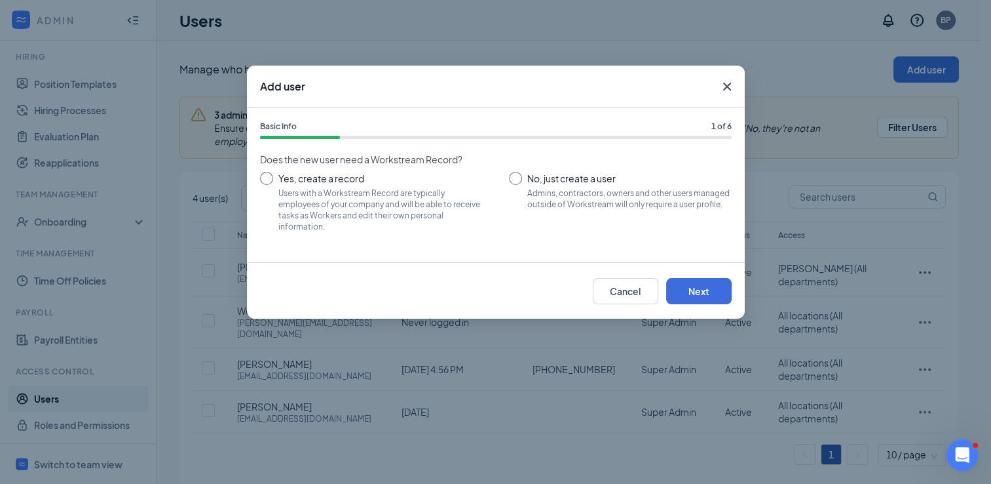
click at [265, 177] on input "Yes, create a record Users with a Workstream Record are typically employees of …" at bounding box center [371, 201] width 223 height 59
radio input "true"
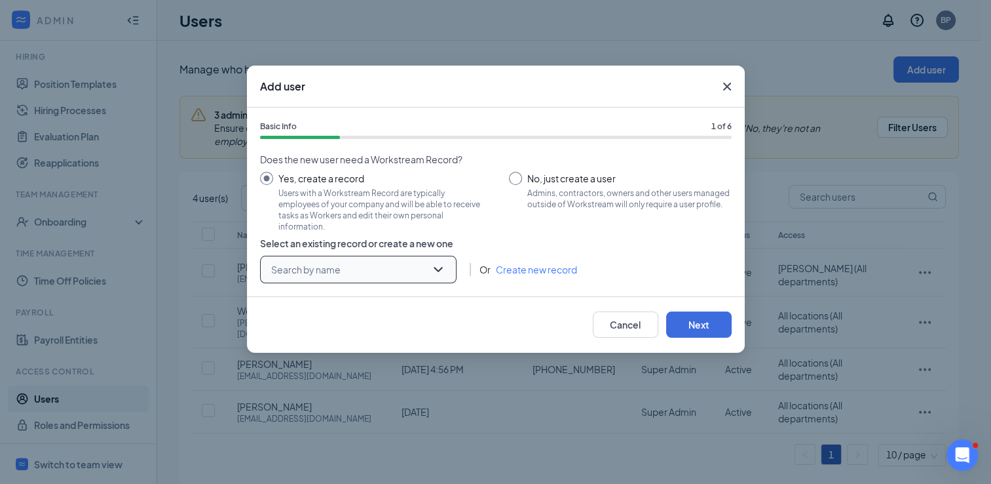
click at [426, 272] on input "search" at bounding box center [354, 269] width 172 height 26
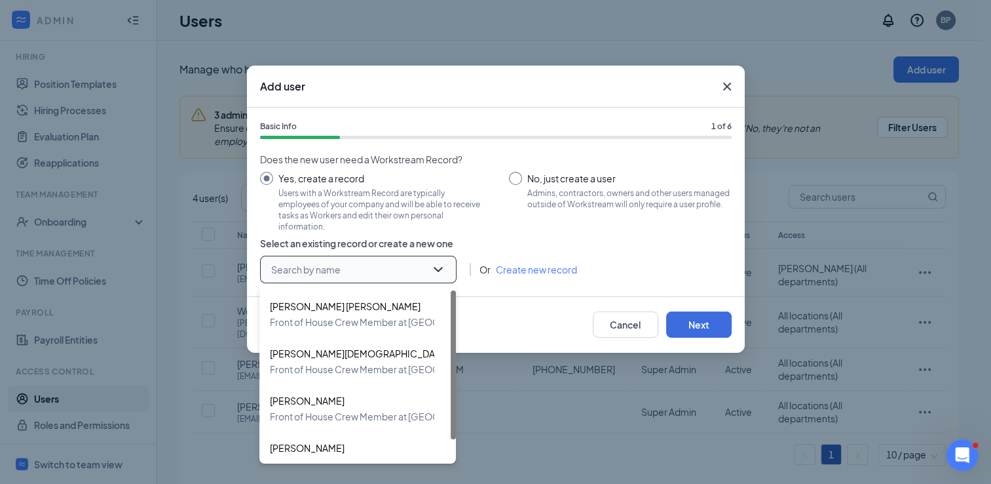
click at [350, 269] on input "search" at bounding box center [354, 269] width 172 height 26
click at [622, 330] on button "Cancel" at bounding box center [626, 324] width 66 height 26
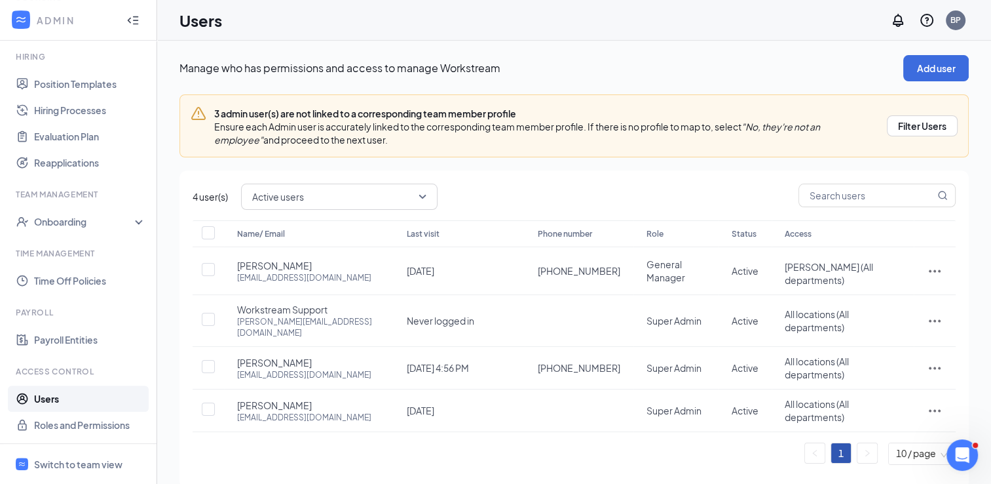
scroll to position [5, 0]
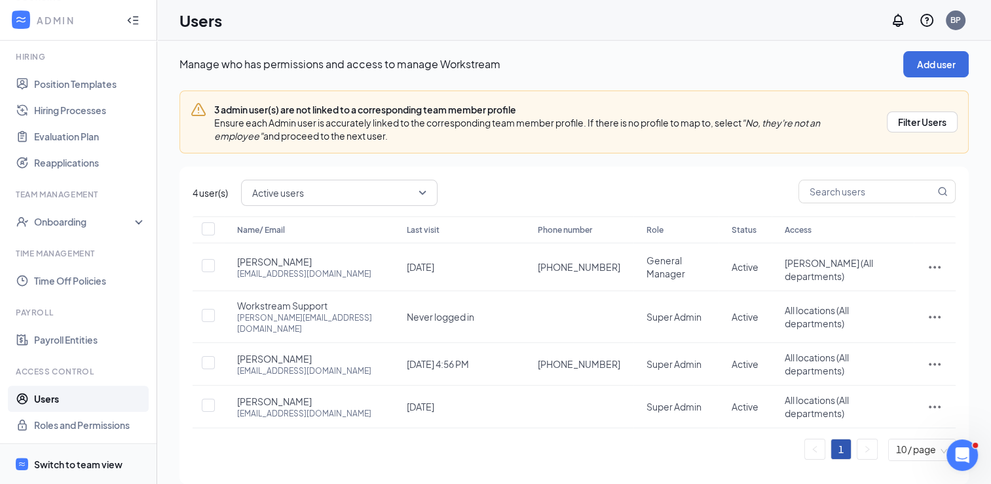
click at [58, 466] on div "Switch to team view" at bounding box center [78, 463] width 88 height 13
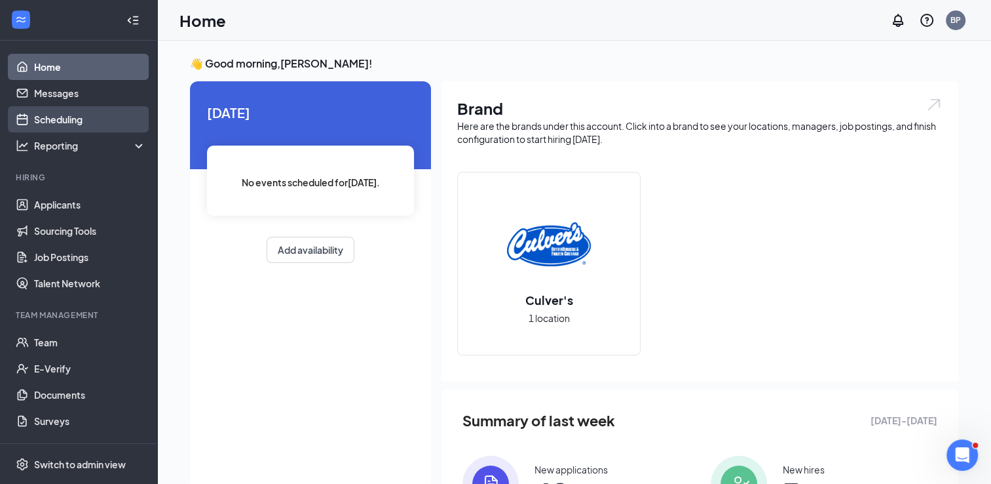
click at [83, 121] on link "Scheduling" at bounding box center [90, 119] width 112 height 26
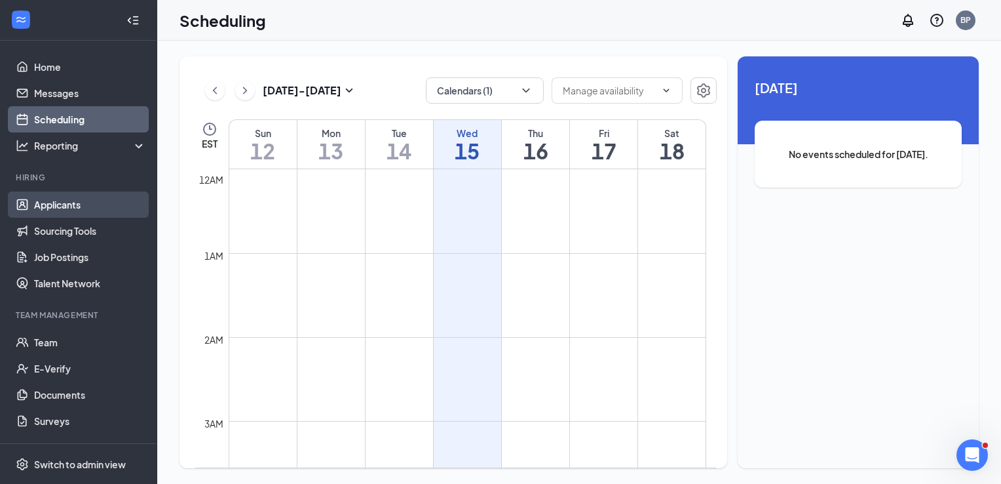
click at [58, 206] on link "Applicants" at bounding box center [90, 204] width 112 height 26
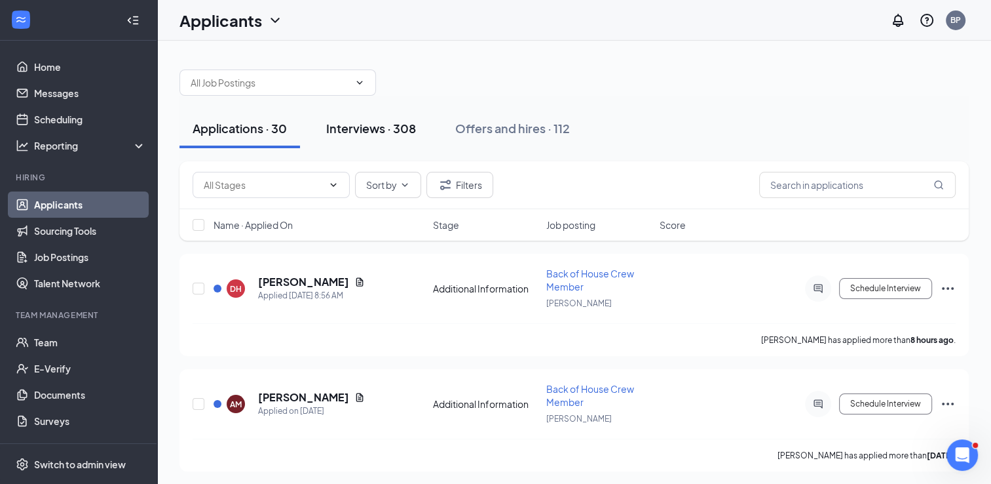
click at [394, 130] on div "Interviews · 308" at bounding box center [371, 128] width 90 height 16
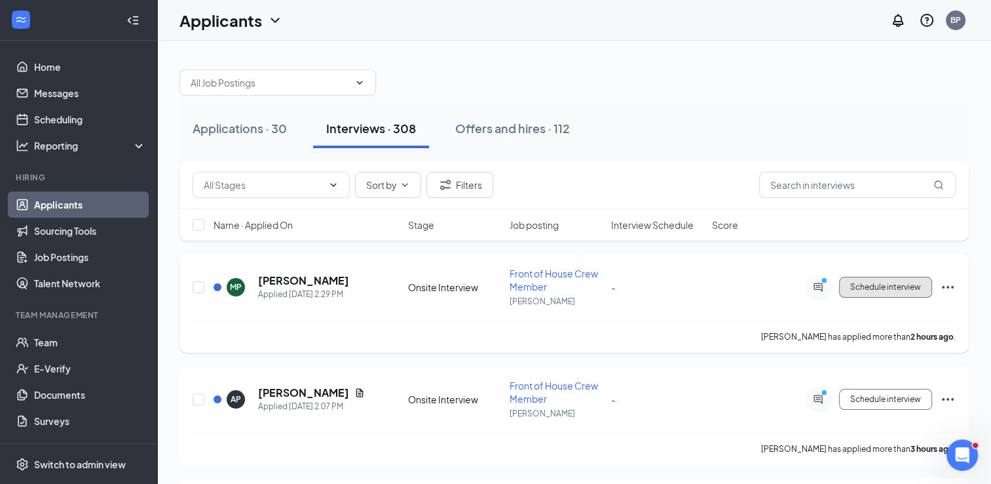
click at [890, 287] on span "Schedule interview" at bounding box center [886, 286] width 71 height 9
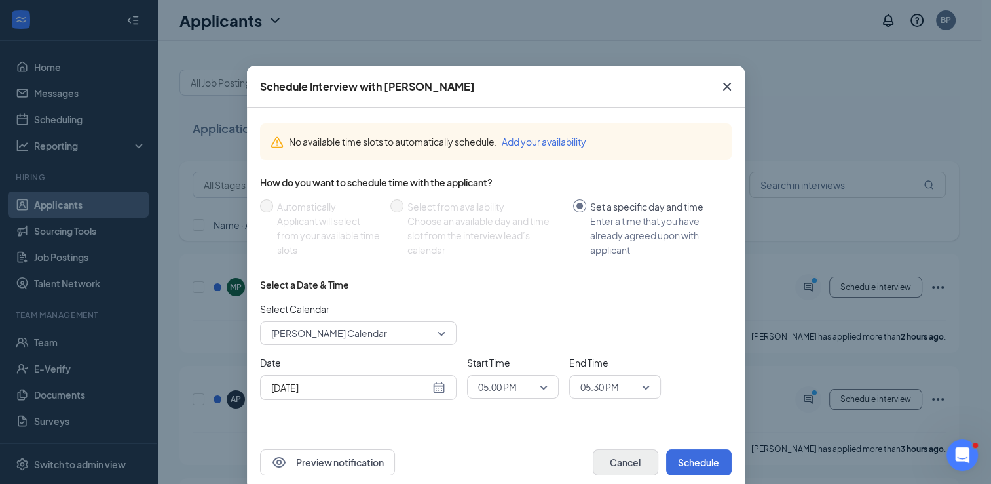
click at [634, 474] on div "Preview notification Cancel Schedule" at bounding box center [496, 462] width 498 height 56
click at [634, 471] on button "Cancel" at bounding box center [626, 462] width 66 height 26
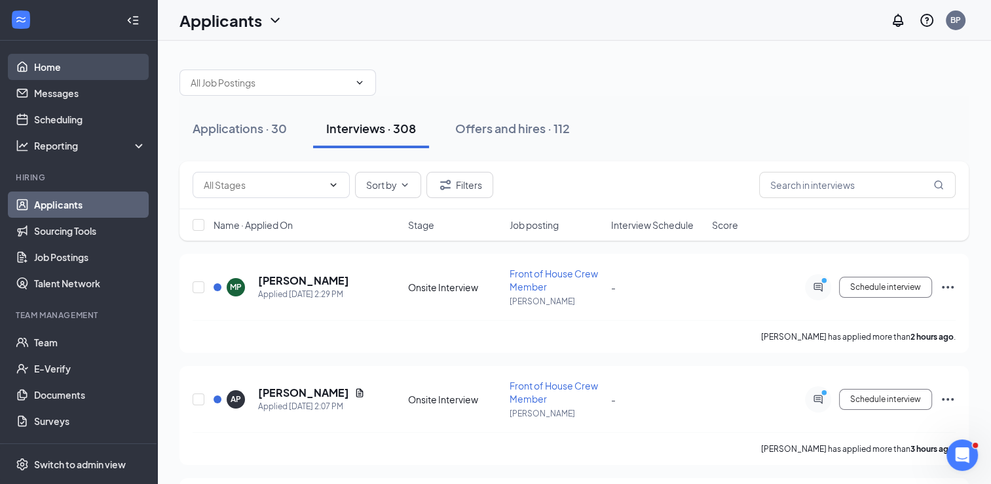
click at [81, 70] on link "Home" at bounding box center [90, 67] width 112 height 26
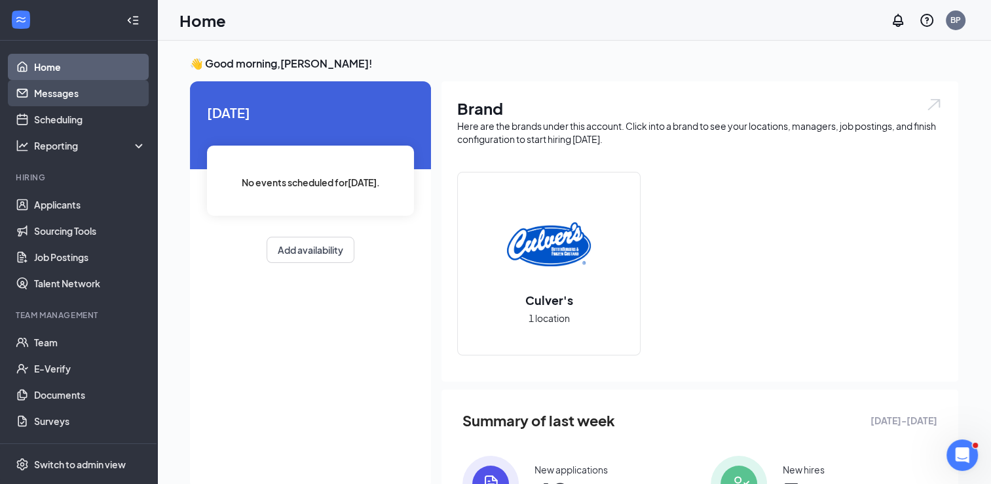
click at [75, 96] on link "Messages" at bounding box center [90, 93] width 112 height 26
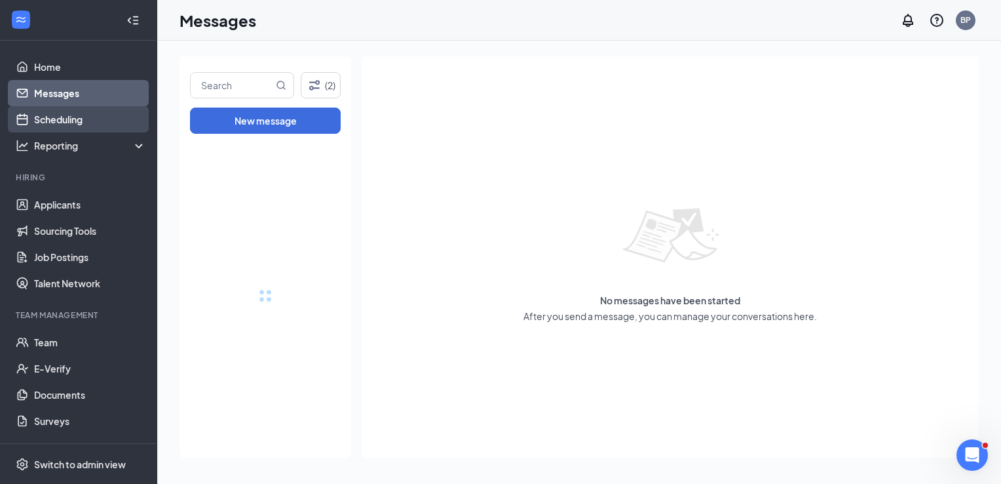
click at [76, 119] on link "Scheduling" at bounding box center [90, 119] width 112 height 26
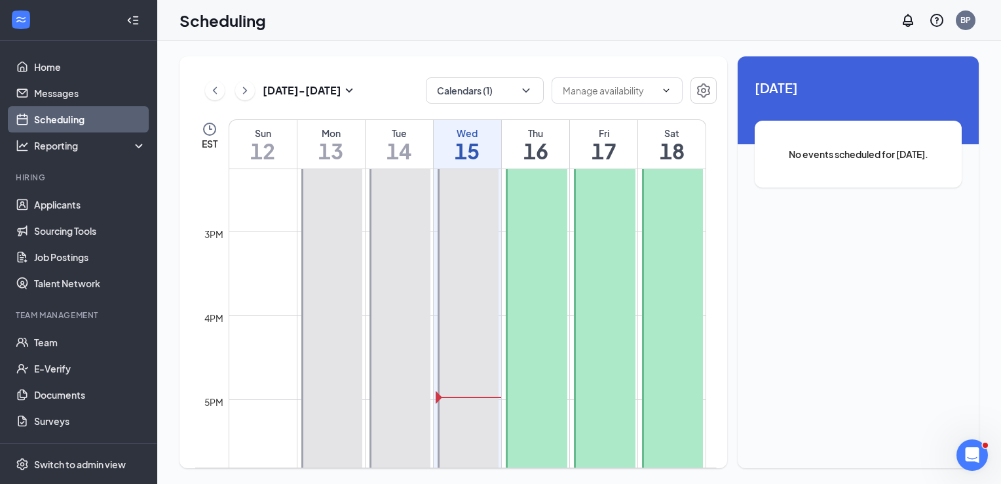
scroll to position [1299, 0]
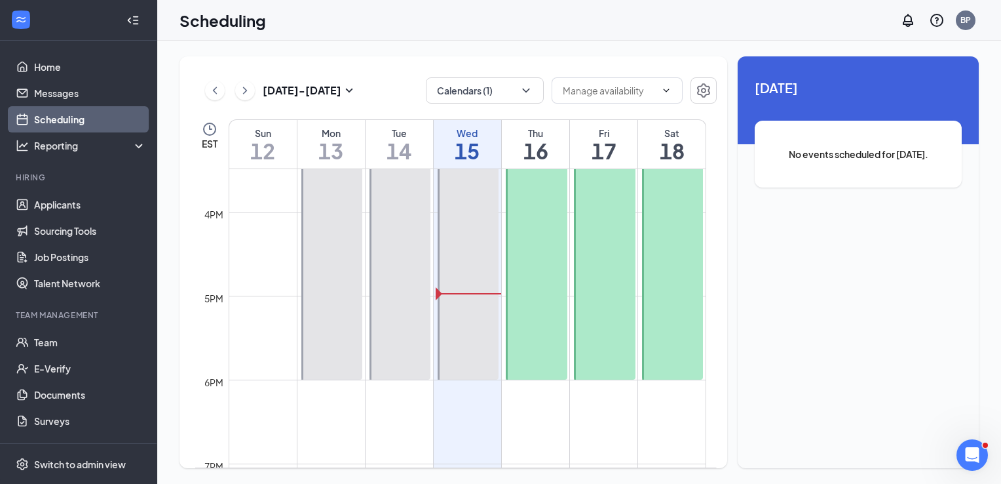
click at [541, 271] on div at bounding box center [537, 44] width 62 height 670
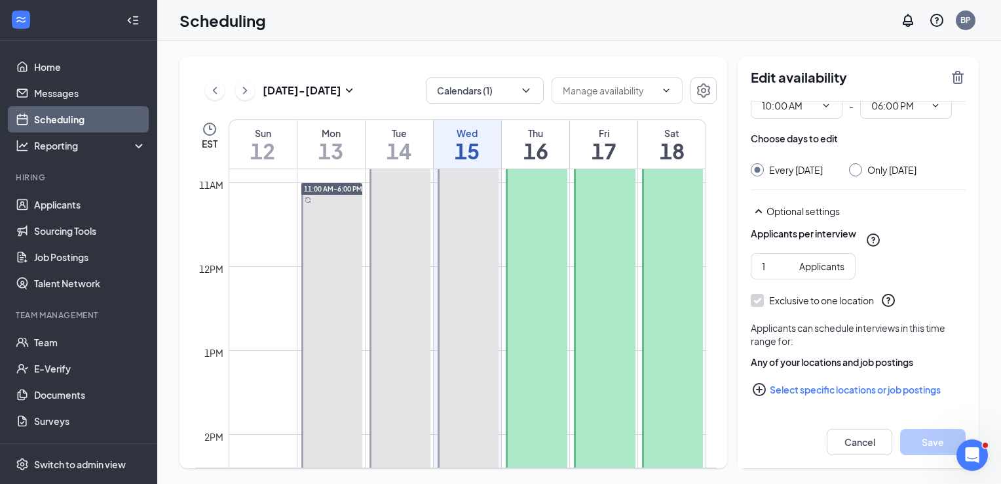
scroll to position [775, 0]
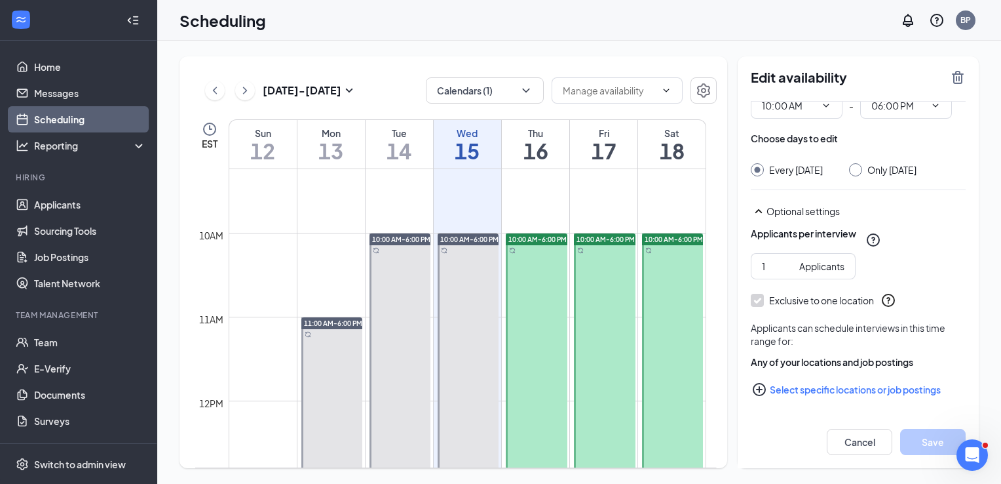
click at [540, 237] on span "10:00 AM-6:00 PM" at bounding box center [538, 239] width 58 height 9
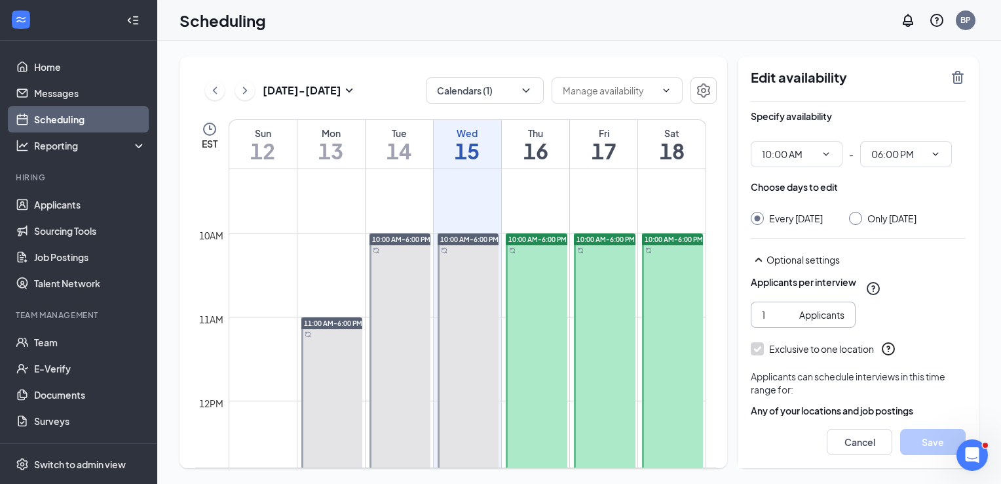
scroll to position [0, 0]
click at [758, 261] on icon "SmallChevronUp" at bounding box center [759, 260] width 7 height 4
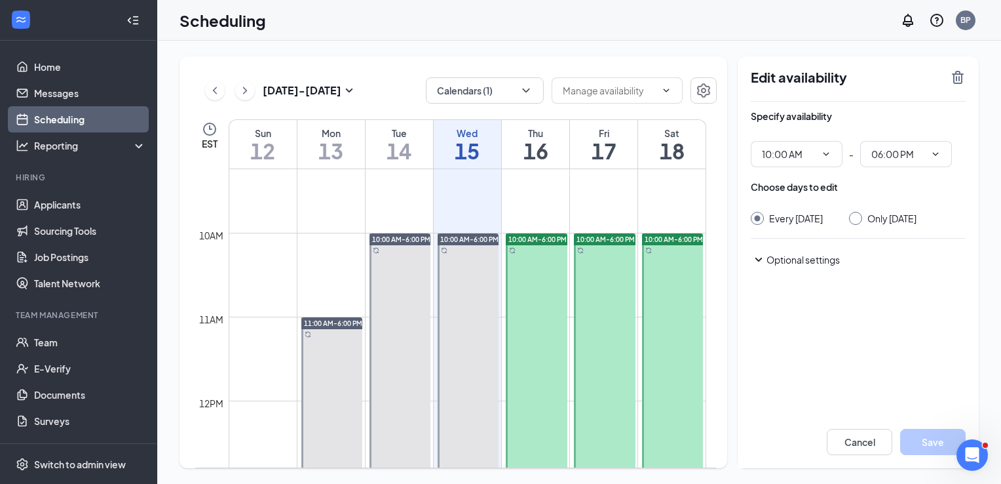
click at [758, 261] on icon "SmallChevronDown" at bounding box center [759, 260] width 7 height 4
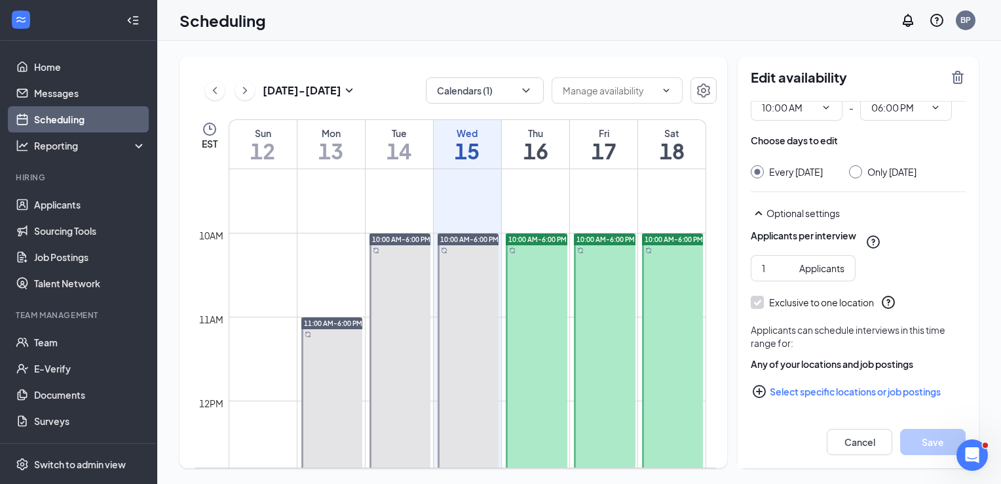
scroll to position [60, 0]
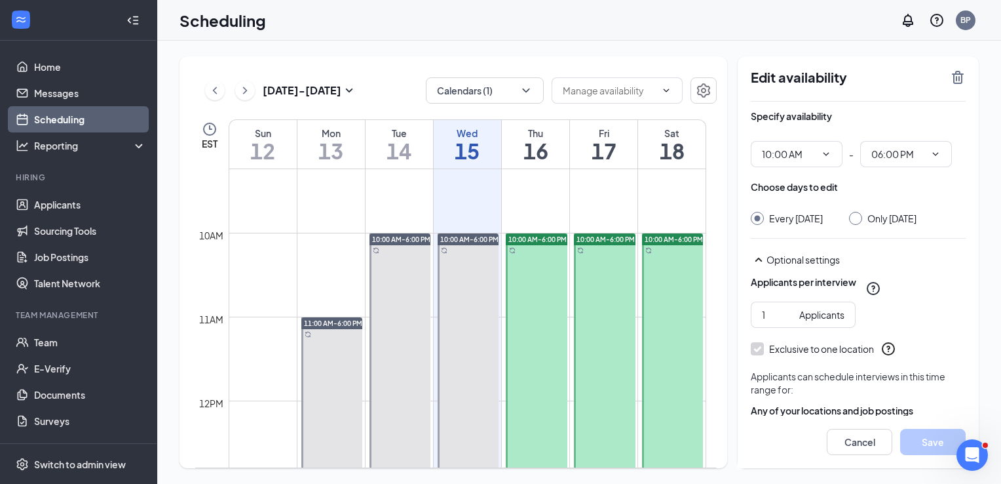
drag, startPoint x: 619, startPoint y: 309, endPoint x: 528, endPoint y: 287, distance: 93.0
drag, startPoint x: 526, startPoint y: 290, endPoint x: 548, endPoint y: 291, distance: 21.7
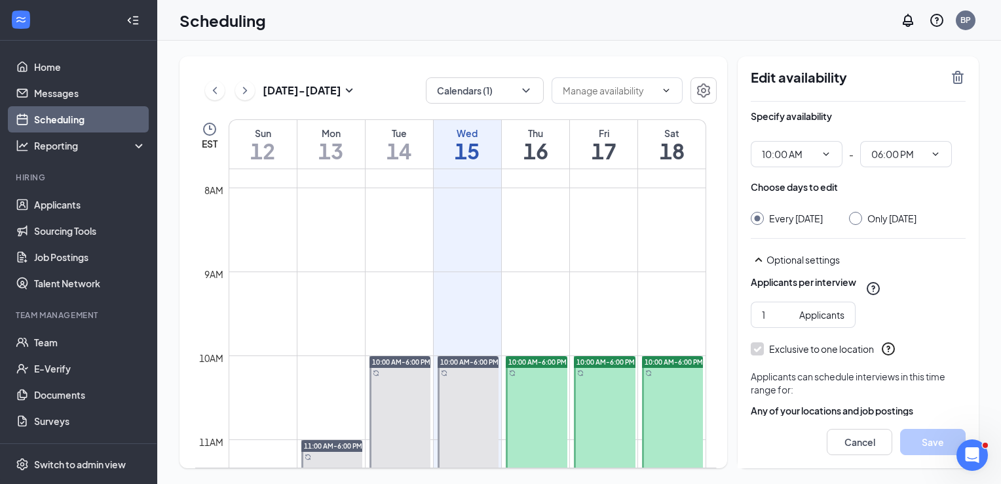
scroll to position [644, 0]
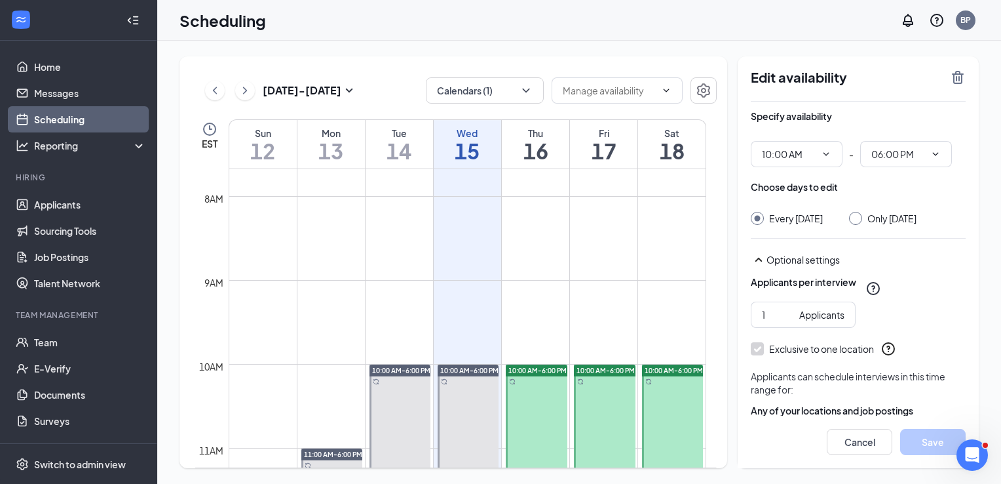
click at [527, 62] on div "[DATE] - [DATE] Calendars (1) EST Sun 12 Mon 13 Tue 14 Wed 15 Thu 16 Fri 17 Sat…" at bounding box center [454, 262] width 548 height 412
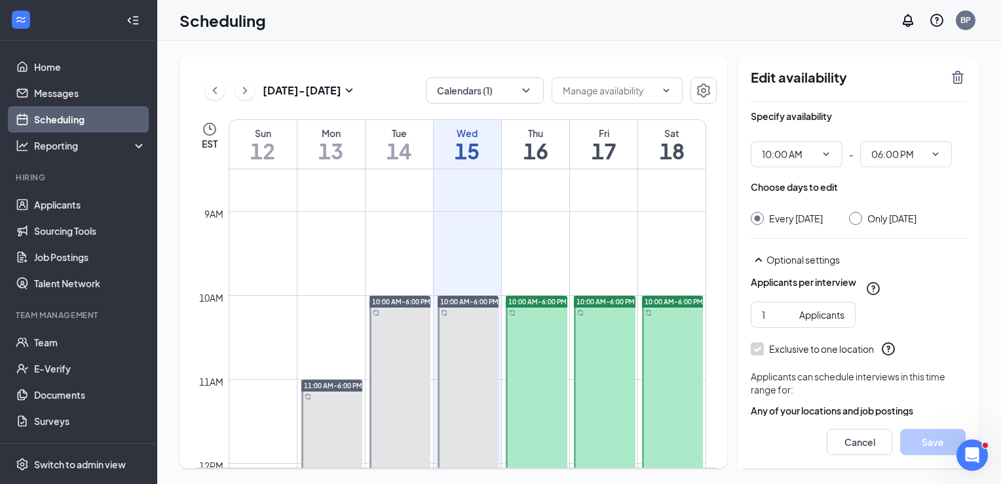
scroll to position [710, 0]
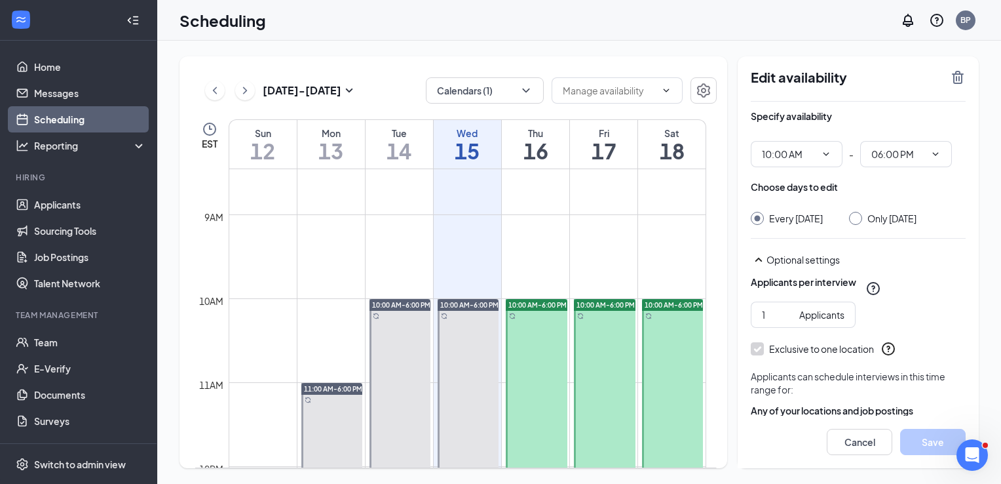
click at [935, 153] on icon "ChevronDown" at bounding box center [936, 153] width 6 height 3
drag, startPoint x: 873, startPoint y: 122, endPoint x: 869, endPoint y: 129, distance: 8.2
click at [873, 123] on div "Specify availability" at bounding box center [858, 122] width 215 height 26
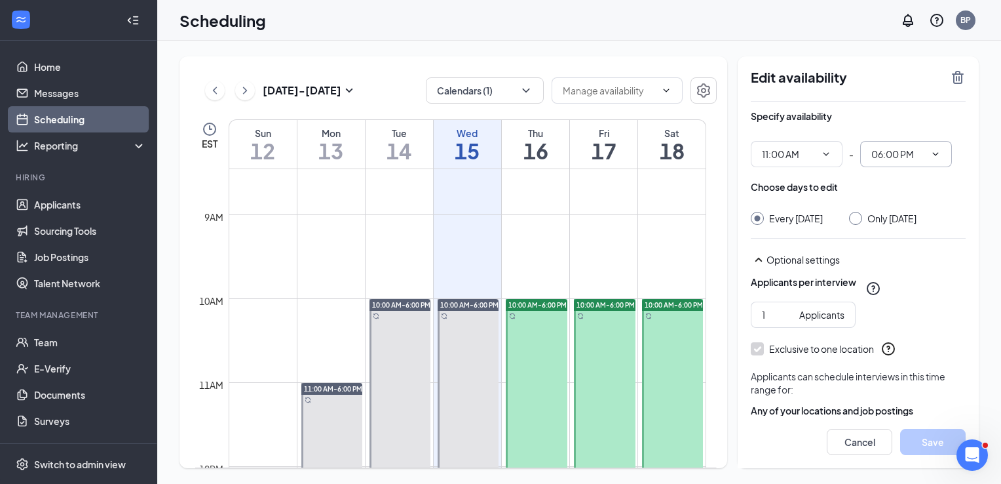
click at [613, 212] on td at bounding box center [468, 203] width 478 height 21
click at [674, 92] on span at bounding box center [617, 90] width 131 height 26
click at [709, 86] on icon "Settings" at bounding box center [703, 90] width 13 height 14
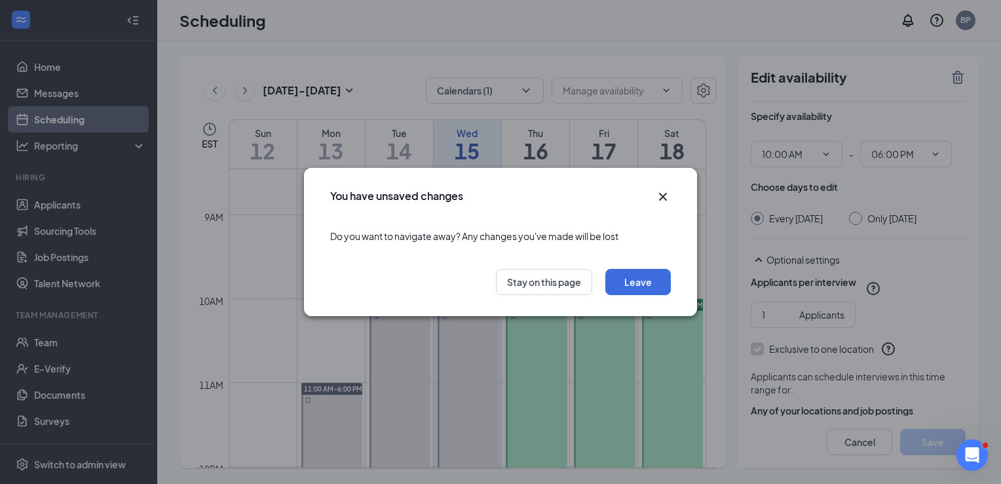
click at [666, 197] on icon "Cross" at bounding box center [663, 197] width 16 height 16
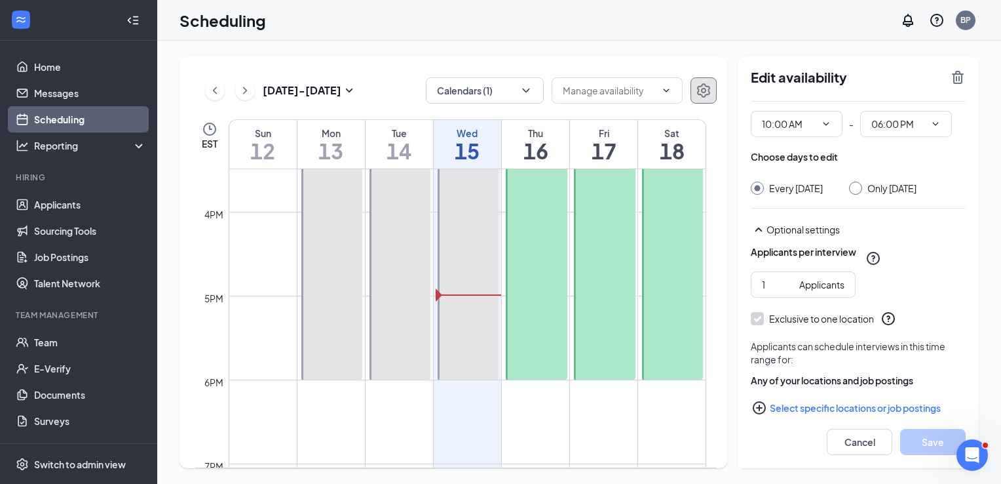
scroll to position [60, 0]
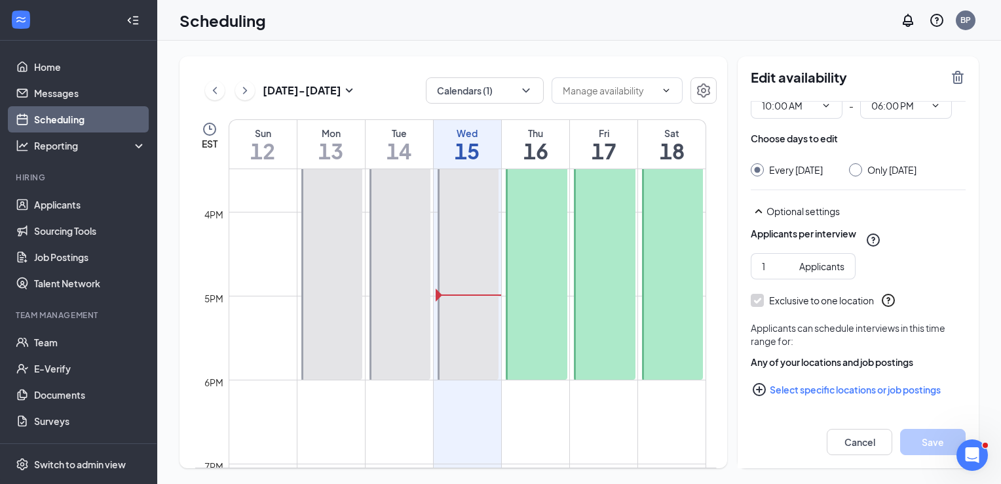
click at [820, 387] on button "Select specific locations or job postings" at bounding box center [858, 389] width 215 height 26
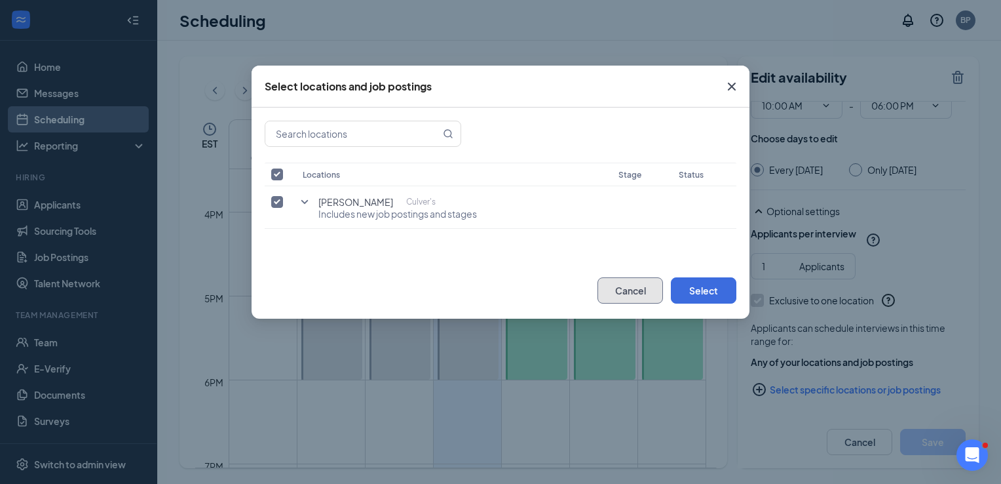
click at [661, 286] on button "Cancel" at bounding box center [631, 290] width 66 height 26
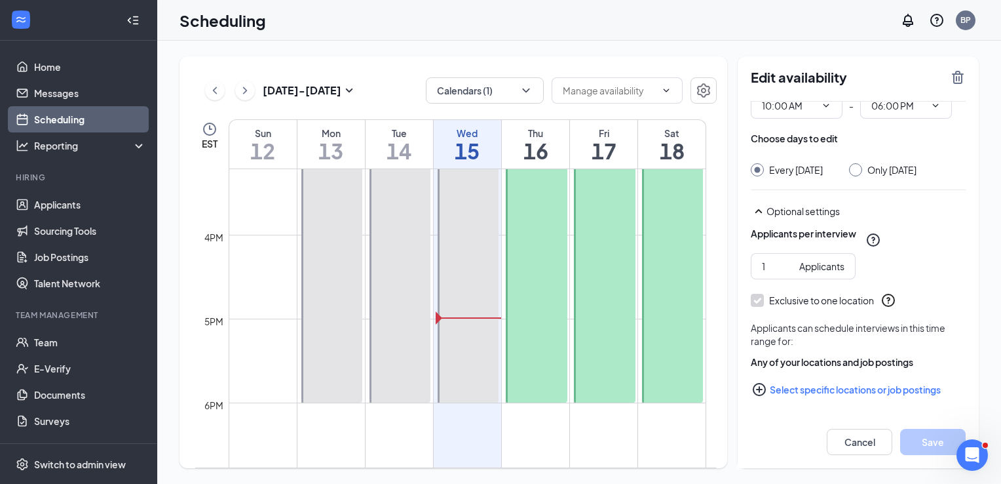
scroll to position [1103, 0]
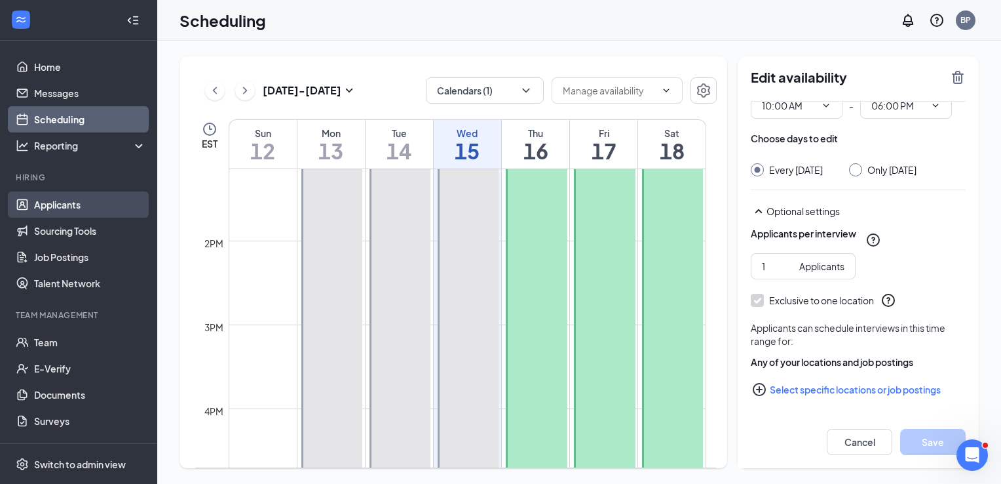
click at [94, 210] on link "Applicants" at bounding box center [90, 204] width 112 height 26
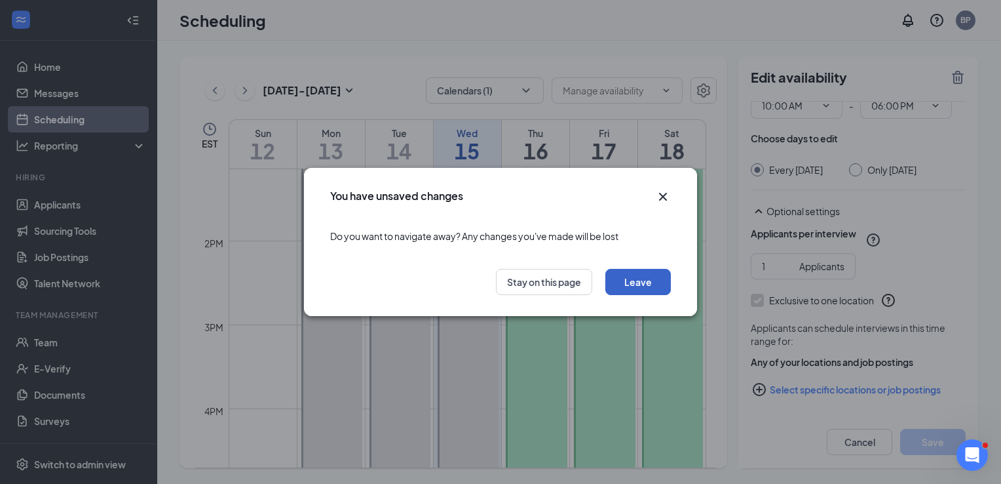
click at [630, 272] on button "Leave" at bounding box center [638, 282] width 66 height 26
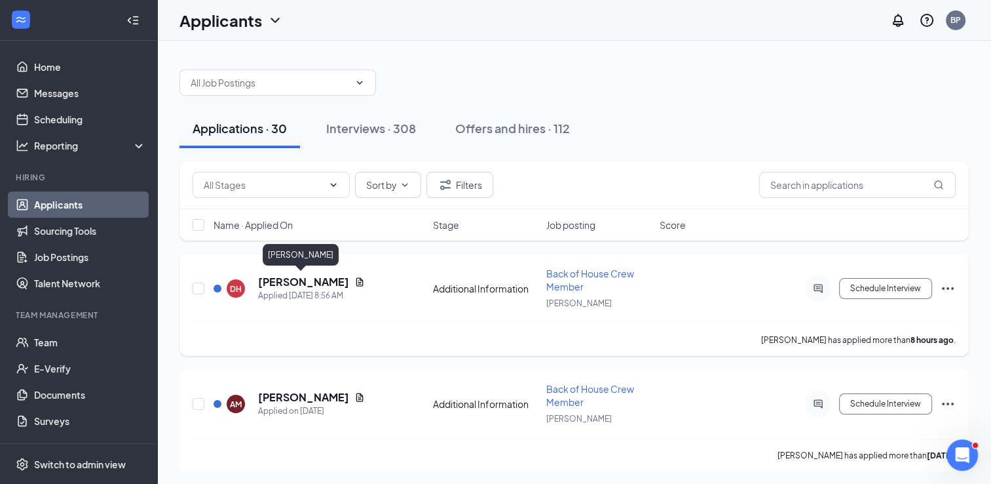
click at [291, 282] on h5 "[PERSON_NAME]" at bounding box center [303, 282] width 91 height 14
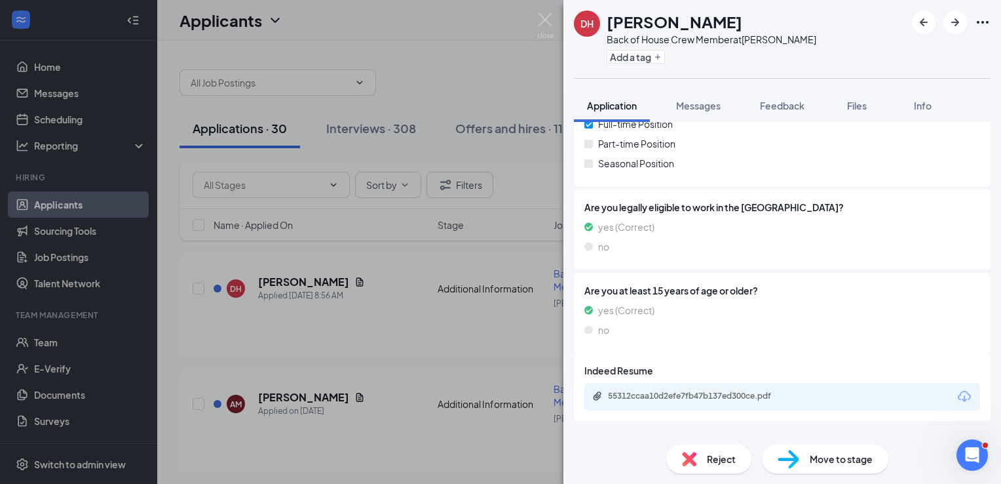
scroll to position [246, 0]
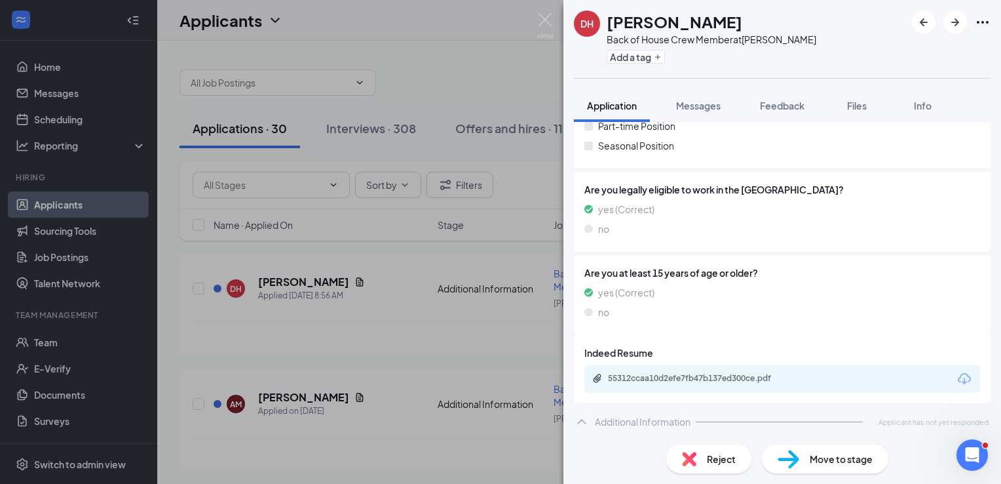
click at [671, 421] on div "Additional Information" at bounding box center [643, 421] width 96 height 13
click at [670, 425] on div "Additional Information" at bounding box center [643, 421] width 96 height 13
click at [702, 363] on div "55312ccaa10d2efe7fb47b137ed300ce.pdf" at bounding box center [697, 354] width 173 height 22
click at [723, 386] on div "55312ccaa10d2efe7fb47b137ed300ce.pdf" at bounding box center [783, 379] width 396 height 28
click at [723, 383] on div "55312ccaa10d2efe7fb47b137ed300ce.pdf" at bounding box center [698, 379] width 212 height 12
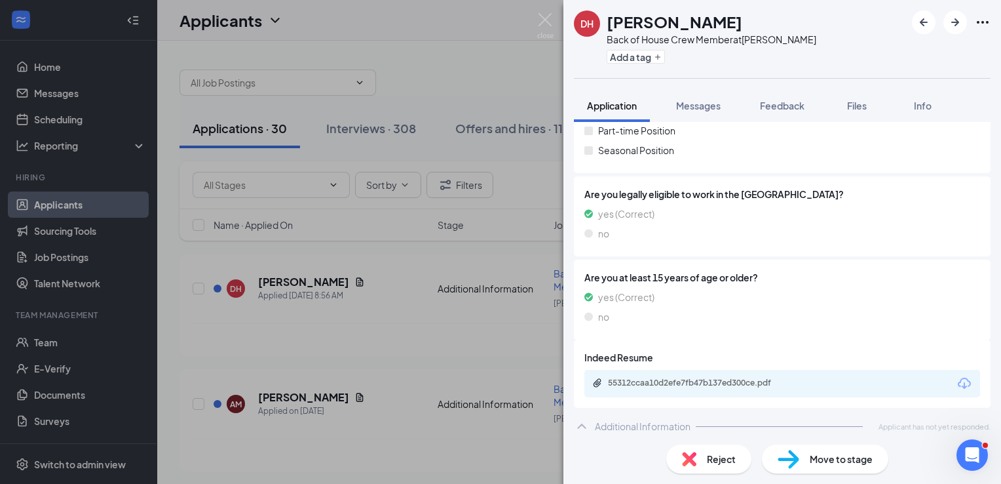
scroll to position [0, 0]
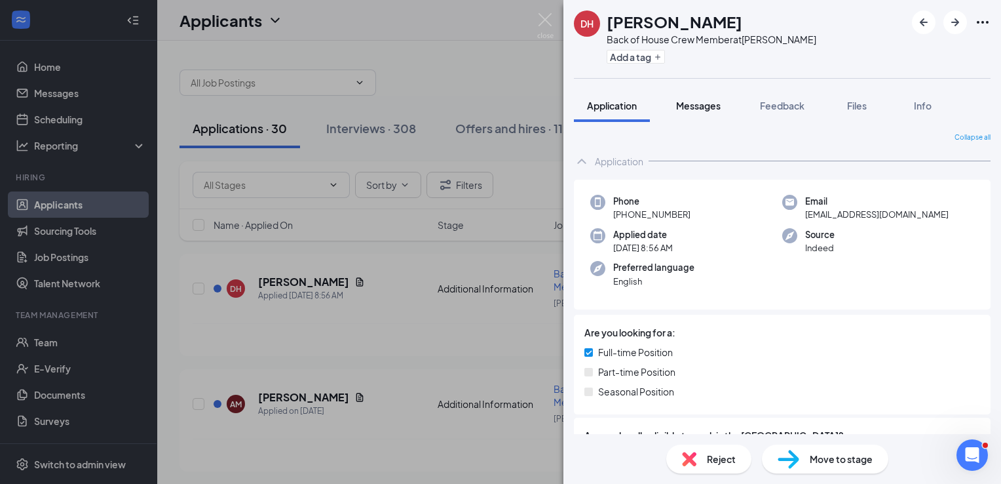
click at [696, 104] on span "Messages" at bounding box center [698, 106] width 45 height 12
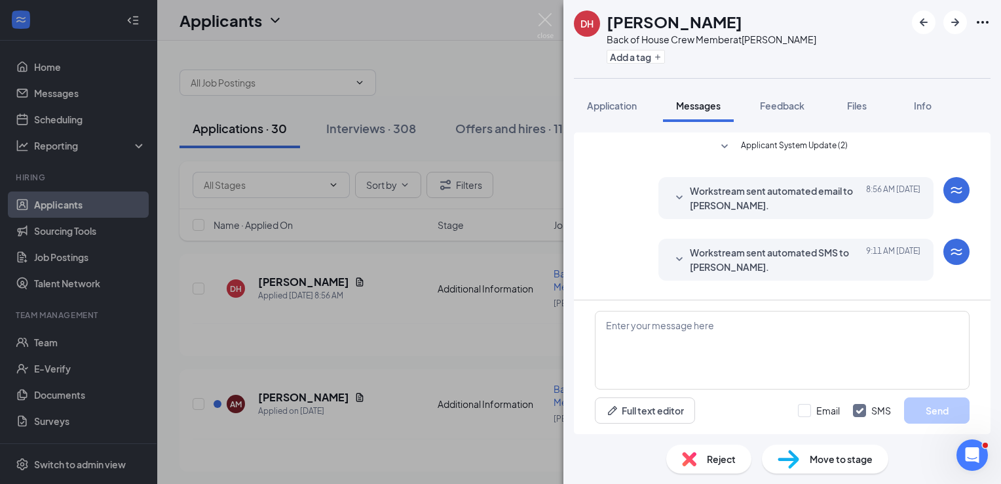
click at [554, 29] on div "DH [PERSON_NAME] Back of House Crew Member at [PERSON_NAME] Add a tag Applicati…" at bounding box center [500, 242] width 1001 height 484
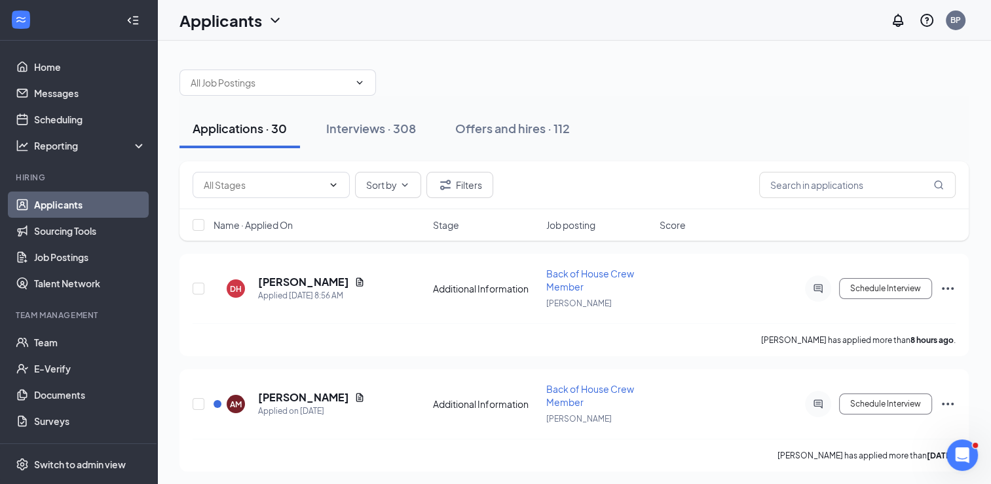
click at [547, 22] on div "Applicants BP" at bounding box center [574, 20] width 834 height 41
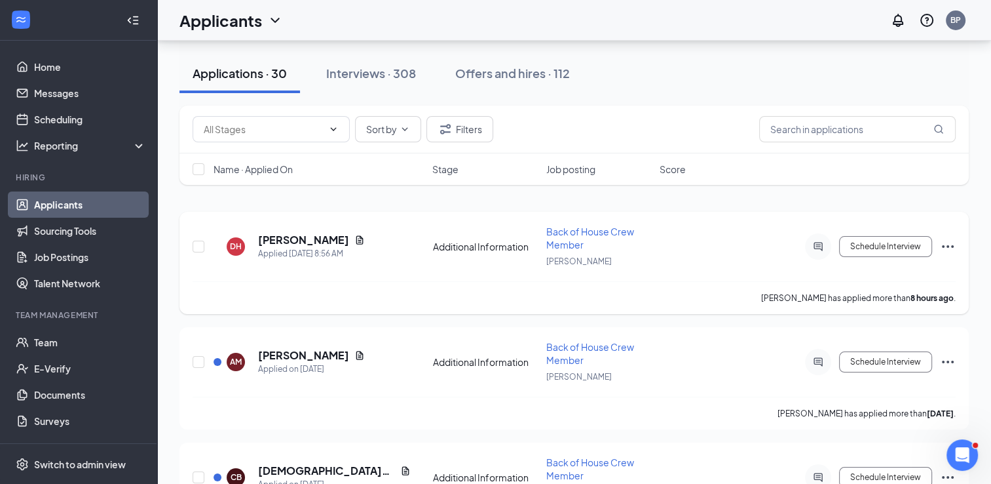
scroll to position [66, 0]
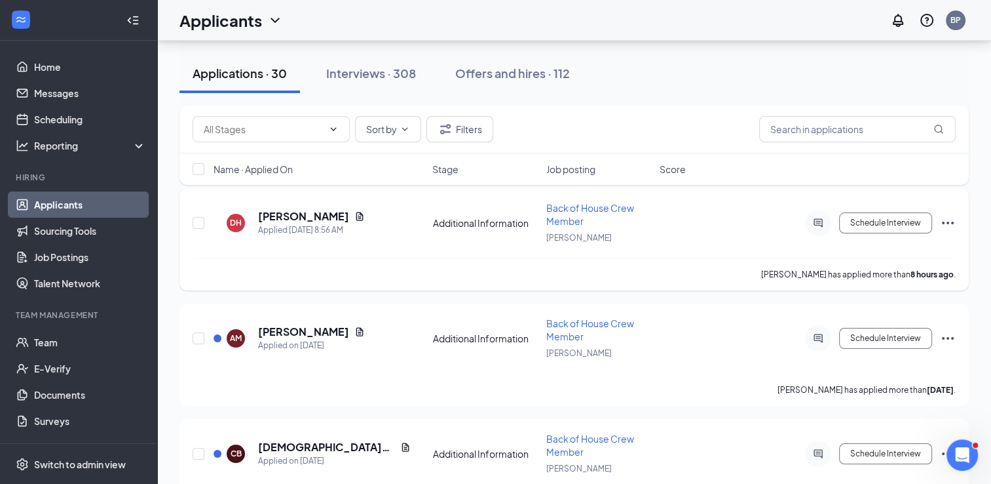
click at [946, 218] on icon "Ellipses" at bounding box center [948, 223] width 16 height 16
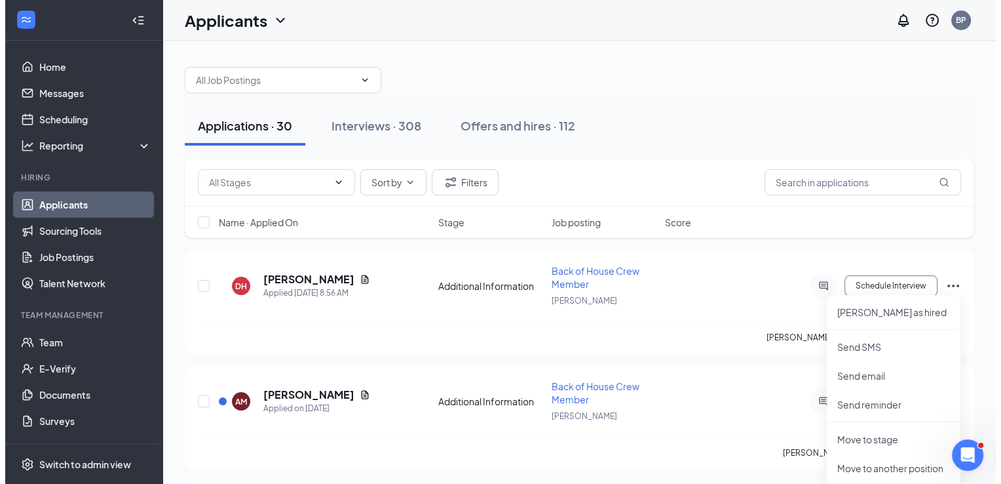
scroll to position [0, 0]
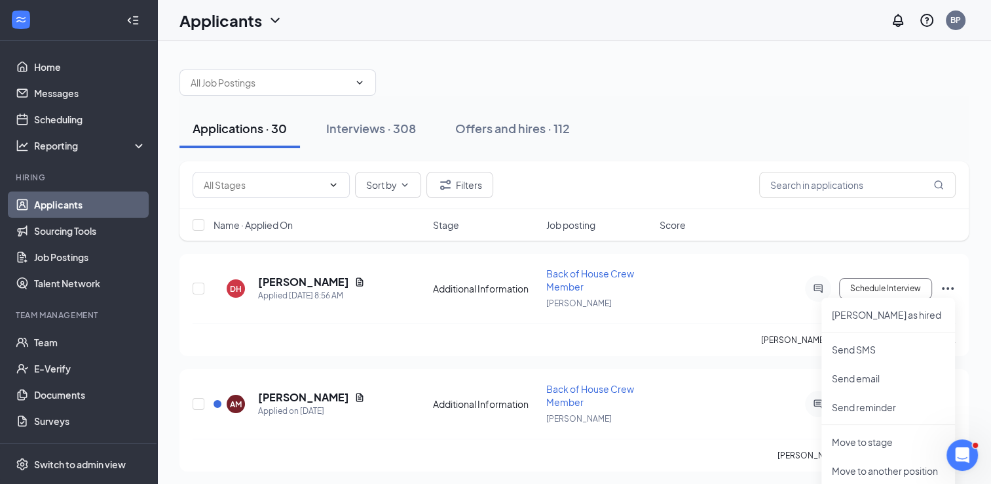
click at [815, 132] on div "Applications · 30 Interviews · 308 Offers and hires · 112" at bounding box center [575, 128] width 790 height 39
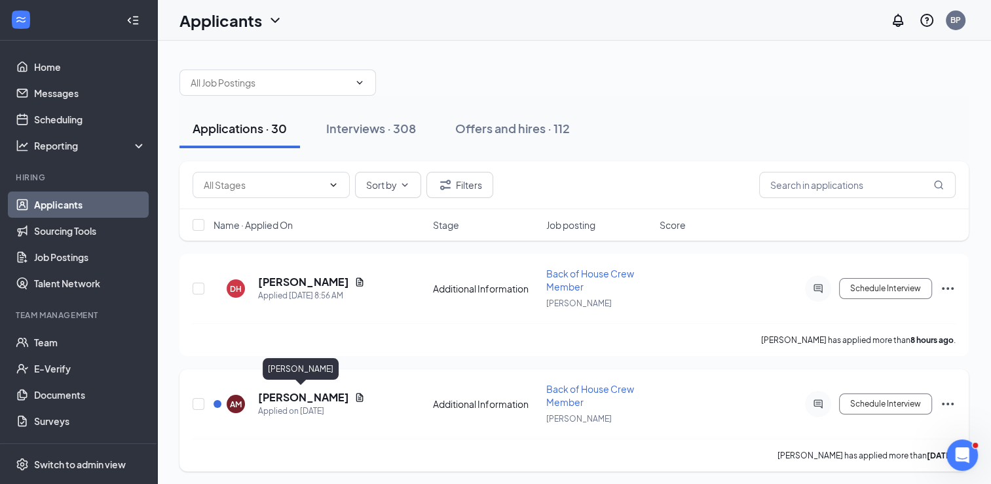
click at [318, 394] on h5 "[PERSON_NAME]" at bounding box center [303, 397] width 91 height 14
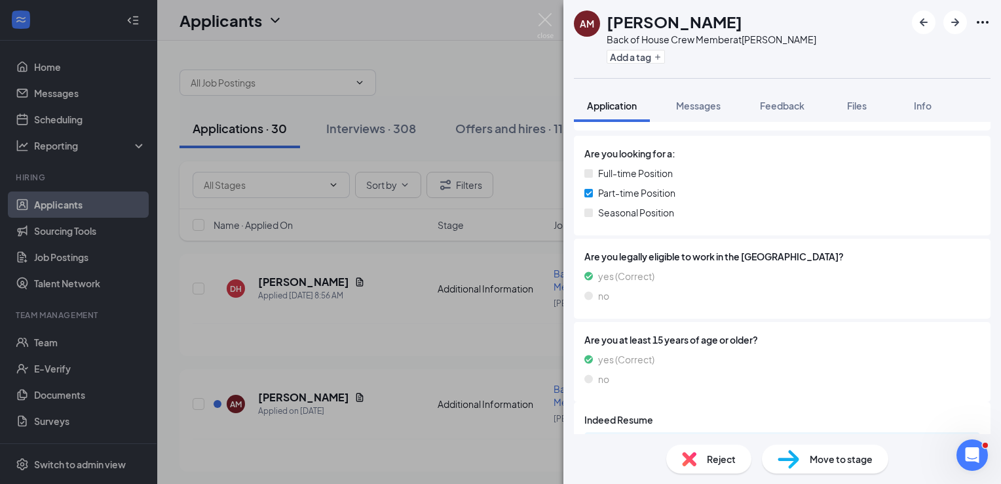
scroll to position [246, 0]
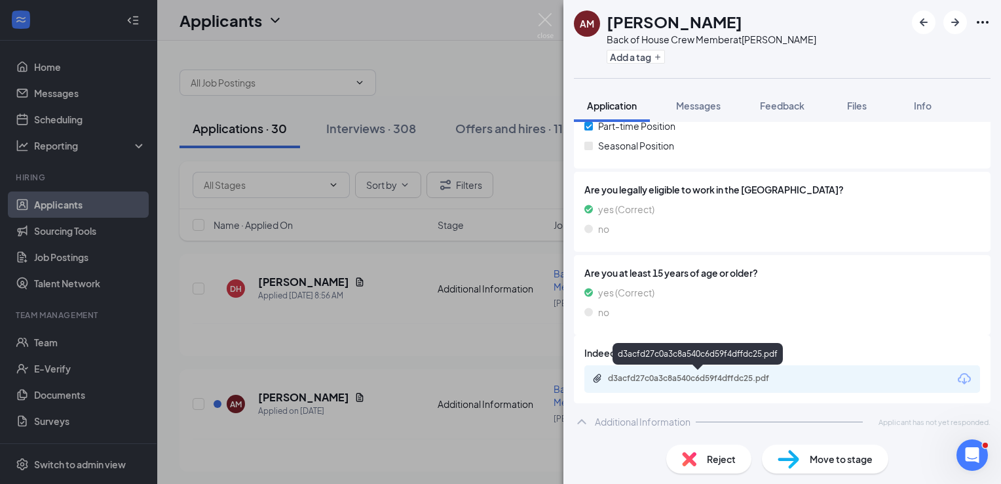
click at [720, 381] on div "d3acfd27c0a3c8a540c6d59f4dffdc25.pdf" at bounding box center [699, 378] width 183 height 10
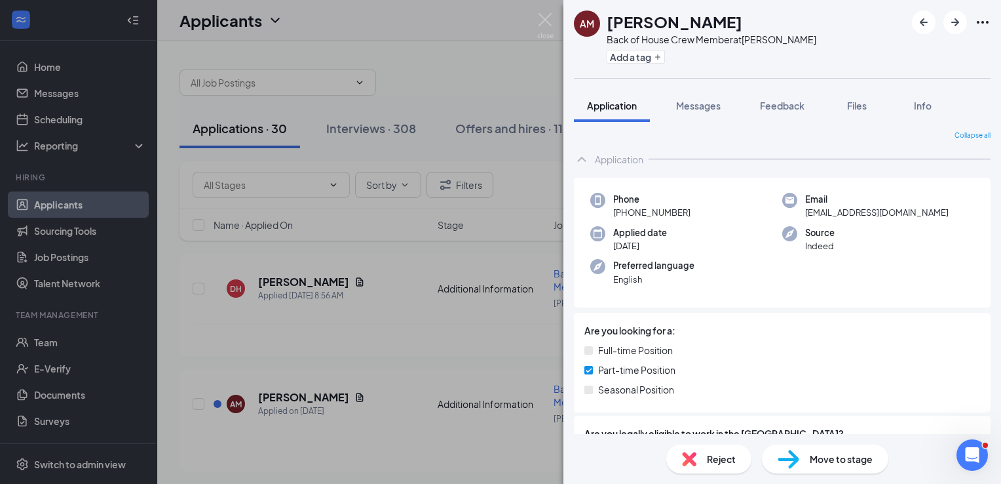
scroll to position [0, 0]
click at [710, 111] on div "Messages" at bounding box center [698, 105] width 45 height 13
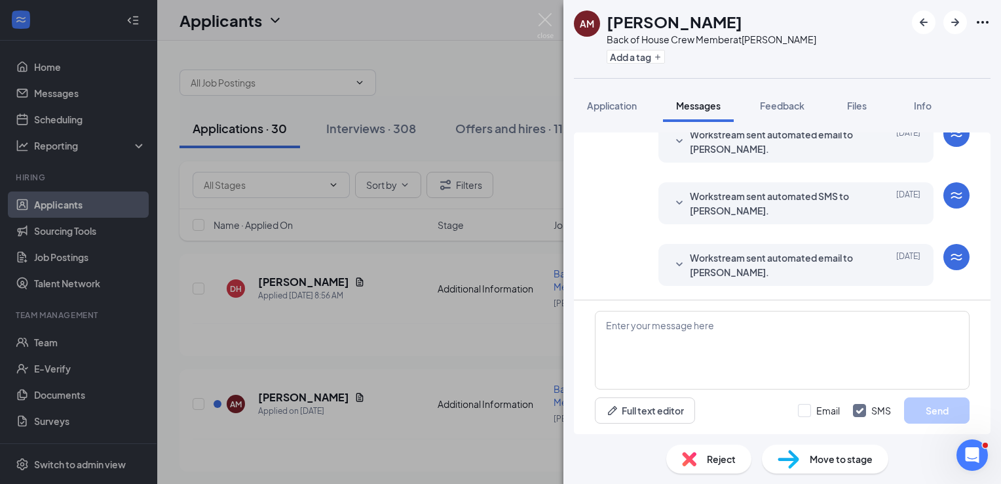
scroll to position [240, 0]
click at [547, 20] on img at bounding box center [545, 26] width 16 height 26
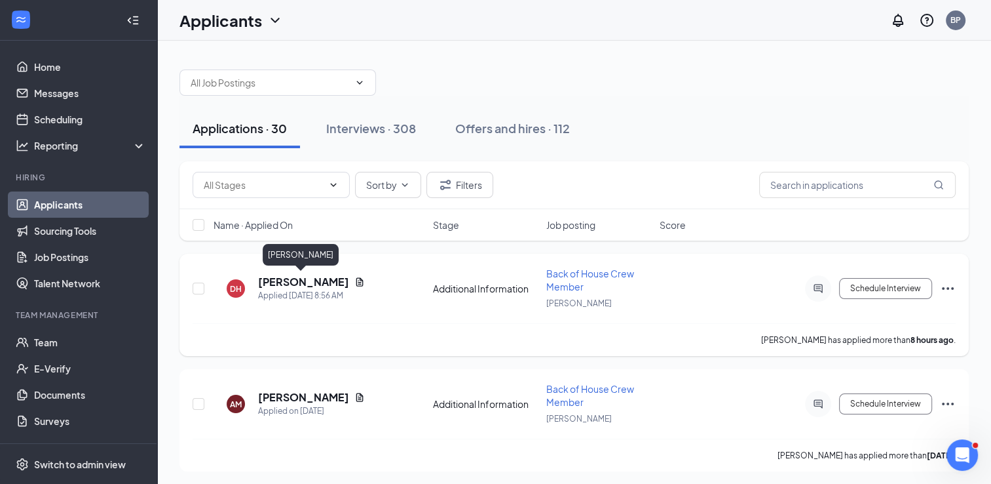
click at [317, 285] on h5 "[PERSON_NAME]" at bounding box center [303, 282] width 91 height 14
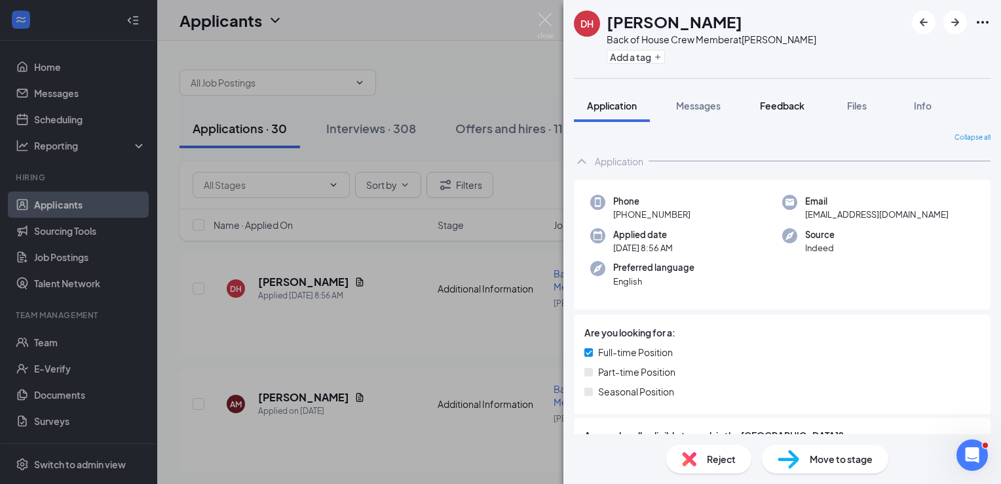
click at [763, 113] on button "Feedback" at bounding box center [782, 105] width 71 height 33
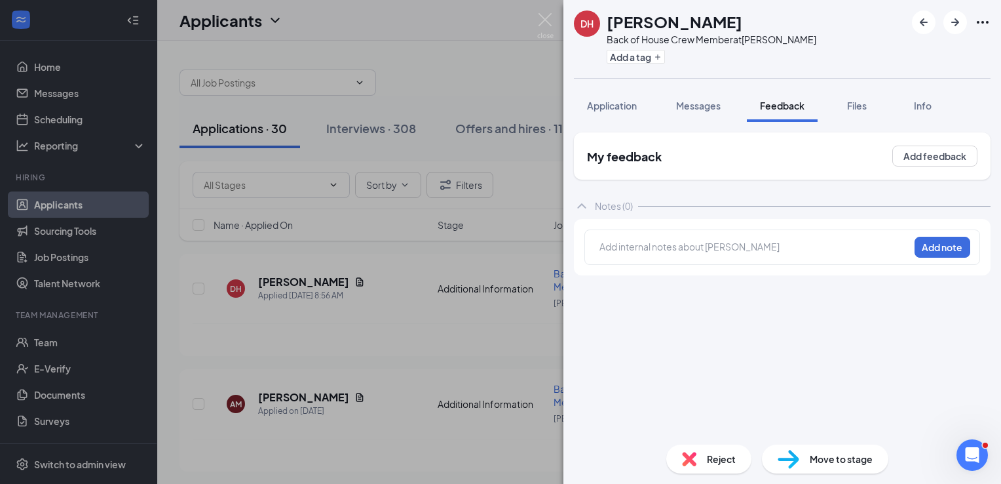
click at [707, 111] on button "Messages" at bounding box center [698, 105] width 71 height 33
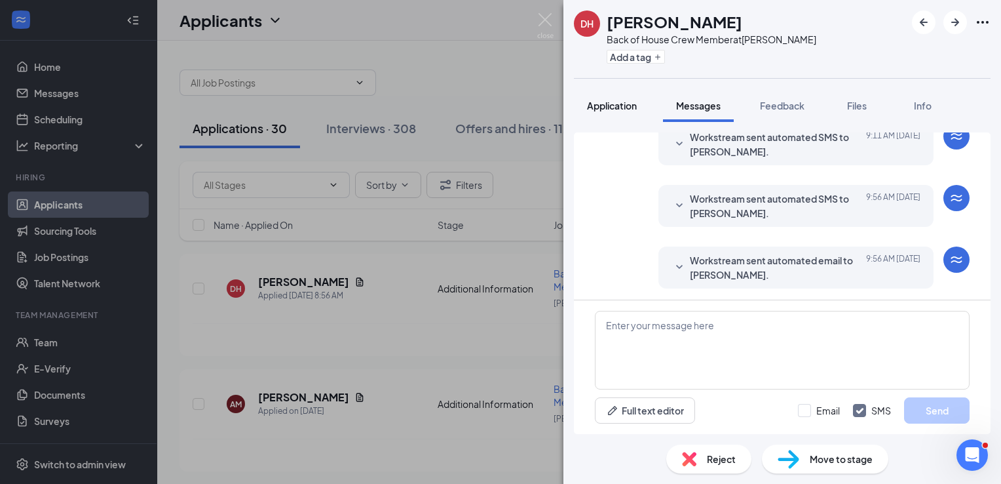
scroll to position [117, 0]
click at [617, 115] on button "Application" at bounding box center [612, 105] width 76 height 33
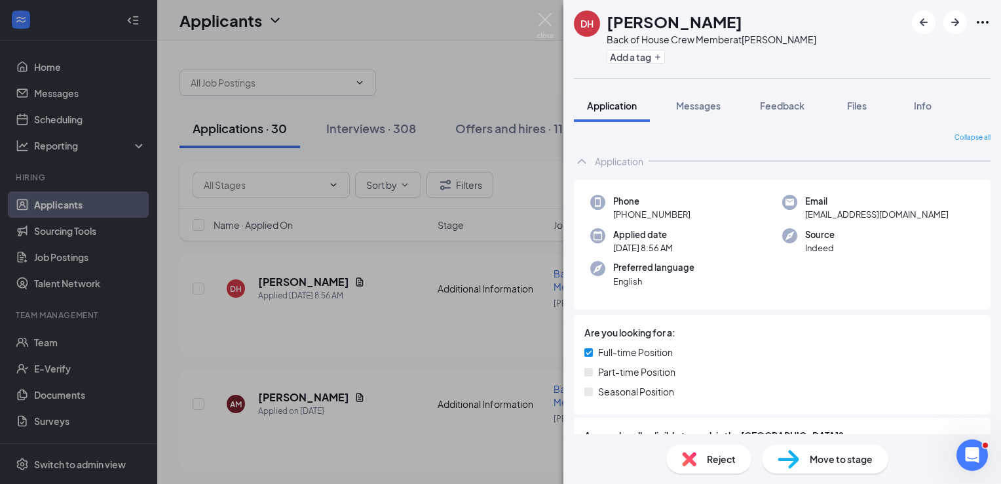
click at [342, 282] on div "DH [PERSON_NAME] Back of House Crew Member at [PERSON_NAME] Add a tag Applicati…" at bounding box center [500, 242] width 1001 height 484
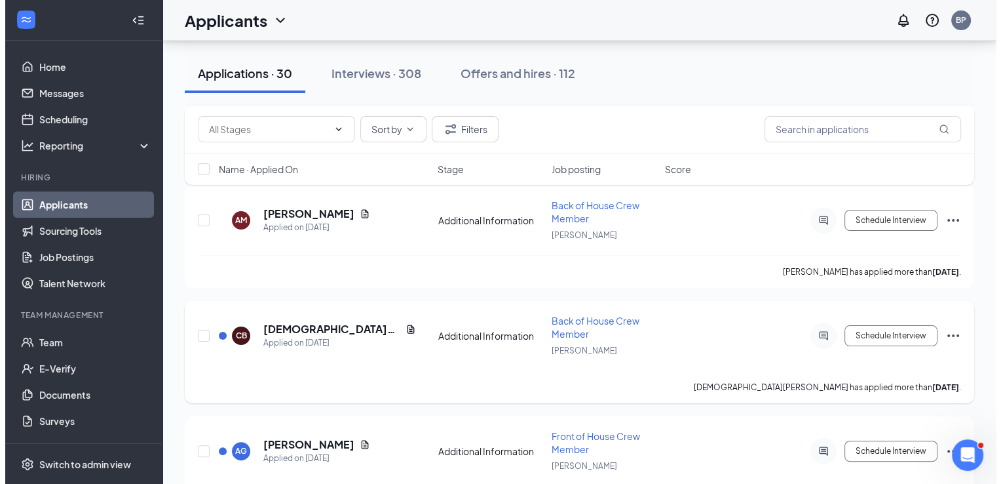
scroll to position [197, 0]
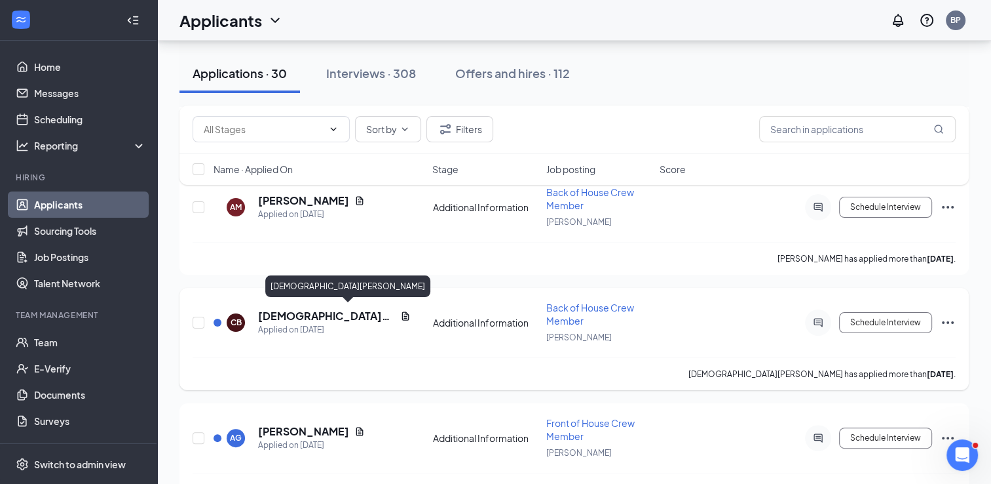
click at [333, 318] on h5 "[DEMOGRAPHIC_DATA][PERSON_NAME]" at bounding box center [326, 316] width 137 height 14
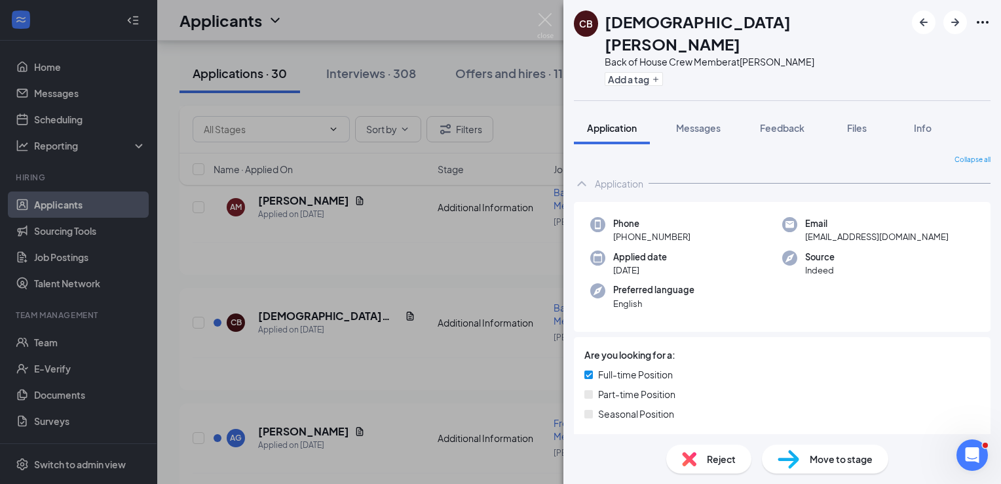
click at [300, 368] on div "CB [DEMOGRAPHIC_DATA][PERSON_NAME] Back of House Crew Member at [PERSON_NAME] A…" at bounding box center [500, 242] width 1001 height 484
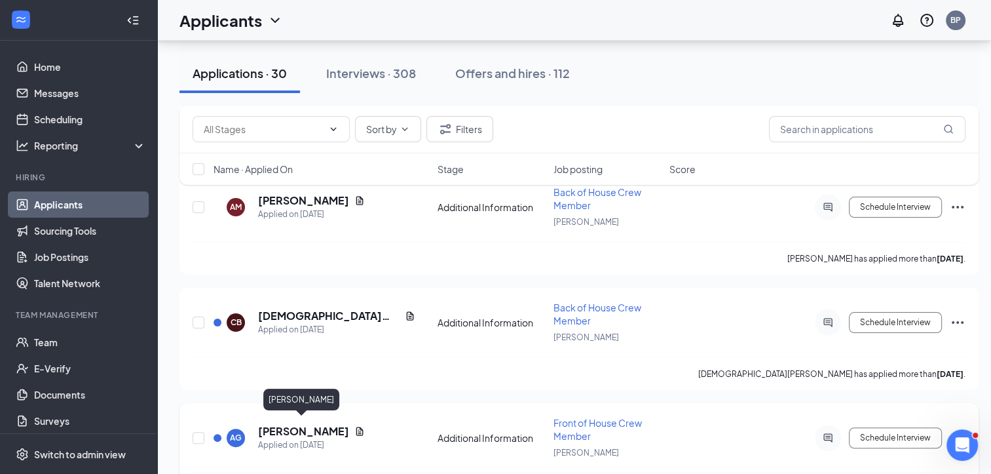
click at [315, 427] on h5 "[PERSON_NAME]" at bounding box center [303, 431] width 91 height 14
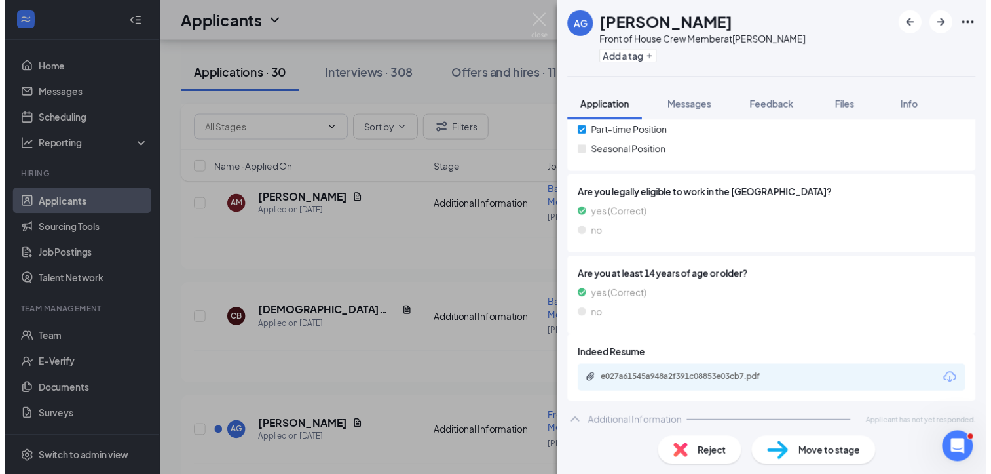
scroll to position [246, 0]
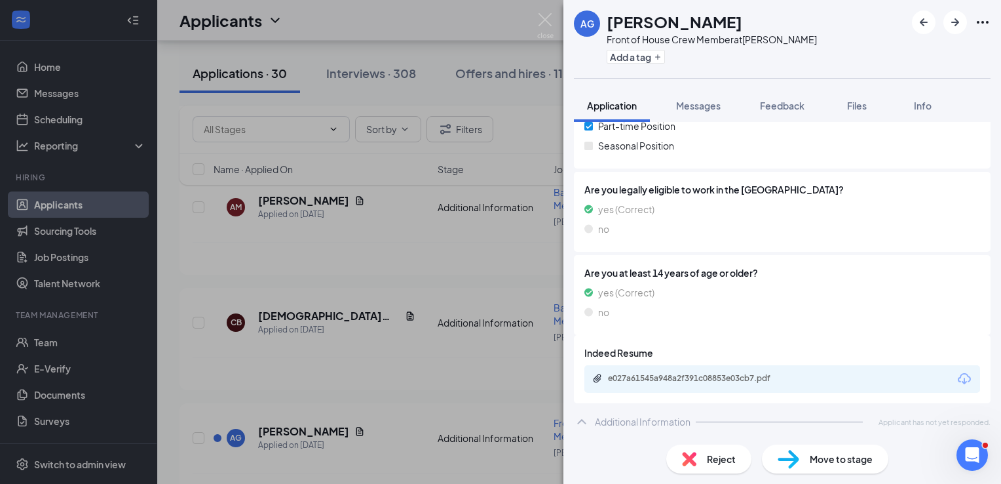
click at [910, 420] on span "Applicant has not yet responded." at bounding box center [935, 421] width 112 height 11
click at [387, 395] on div "AG [PERSON_NAME] Front of House Crew Member at [PERSON_NAME] Add a tag Applicat…" at bounding box center [500, 242] width 1001 height 484
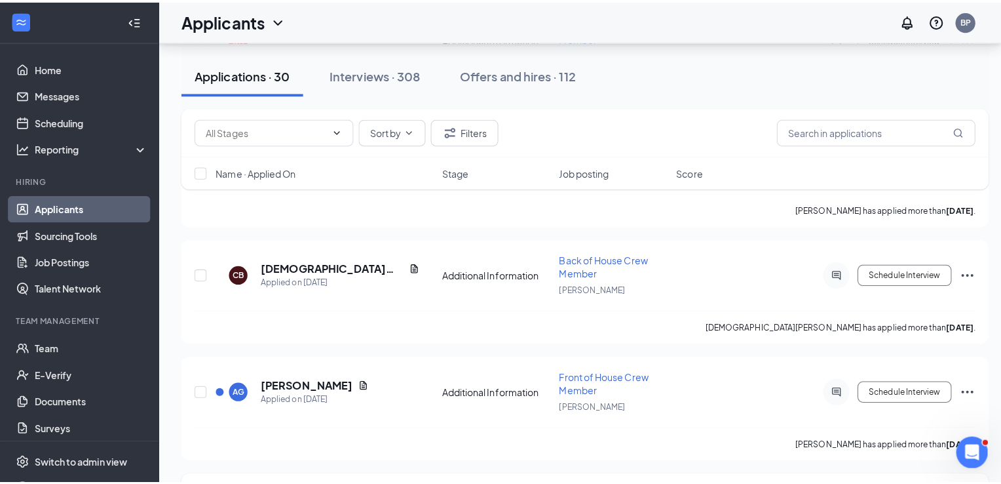
scroll to position [328, 0]
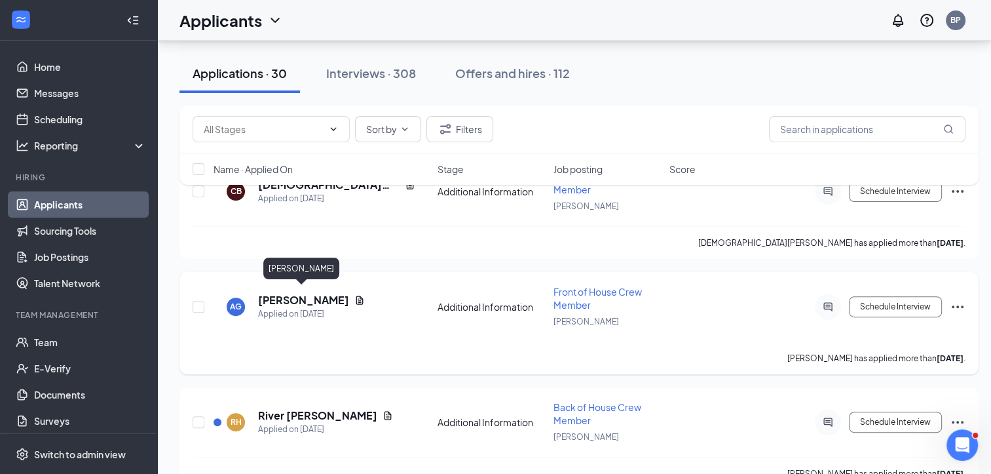
click at [297, 296] on h5 "[PERSON_NAME]" at bounding box center [303, 300] width 91 height 14
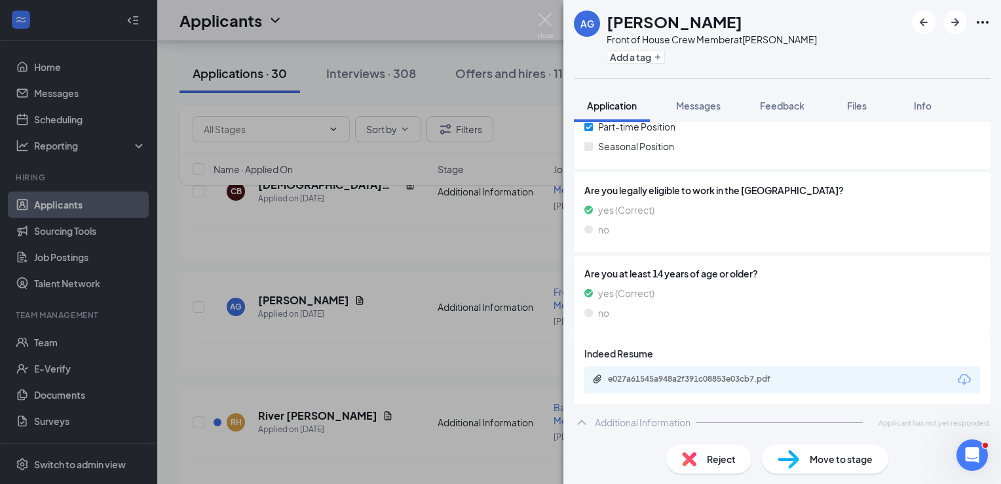
scroll to position [246, 0]
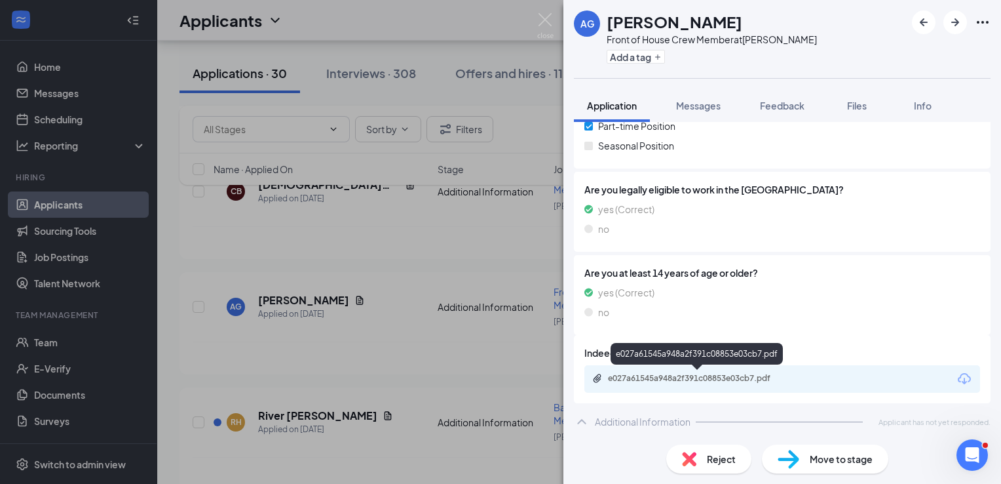
click at [698, 387] on div "e027a61545a948a2f391c08853e03cb7.pdf" at bounding box center [783, 379] width 396 height 28
click at [698, 384] on div "e027a61545a948a2f391c08853e03cb7.pdf" at bounding box center [698, 379] width 212 height 12
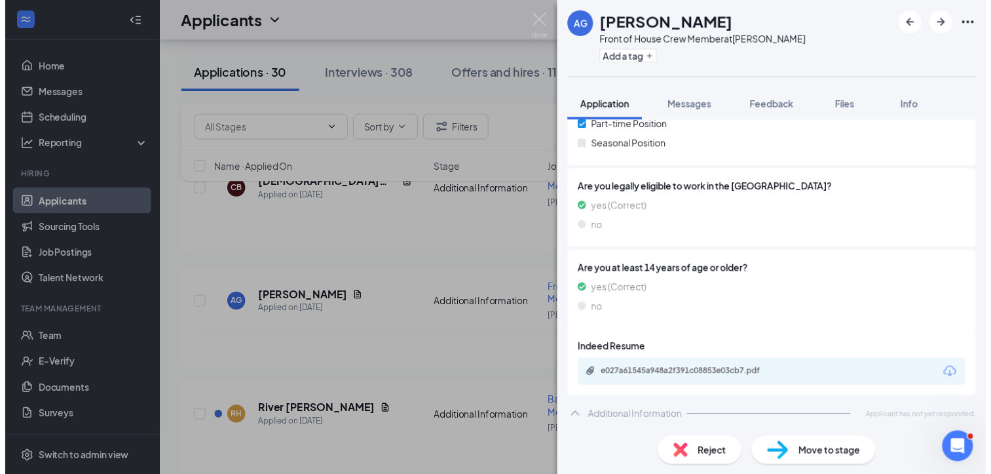
scroll to position [241, 0]
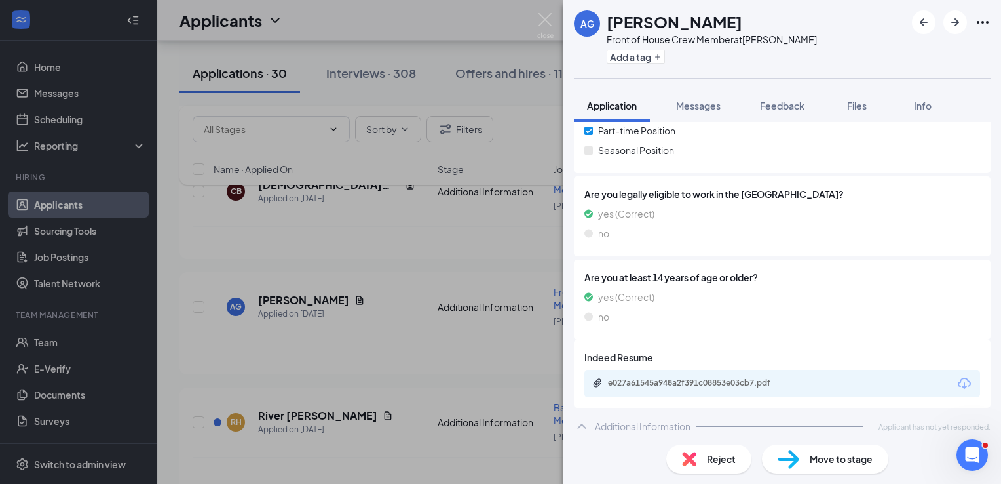
click at [495, 250] on div "AG [PERSON_NAME] Front of House Crew Member at [PERSON_NAME] Add a tag Applicat…" at bounding box center [500, 242] width 1001 height 484
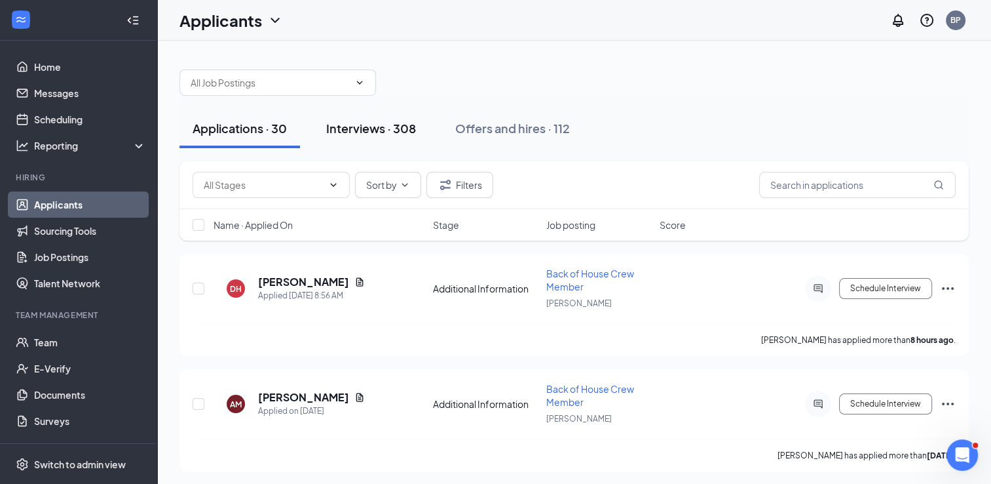
click at [368, 138] on button "Interviews · 308" at bounding box center [371, 128] width 116 height 39
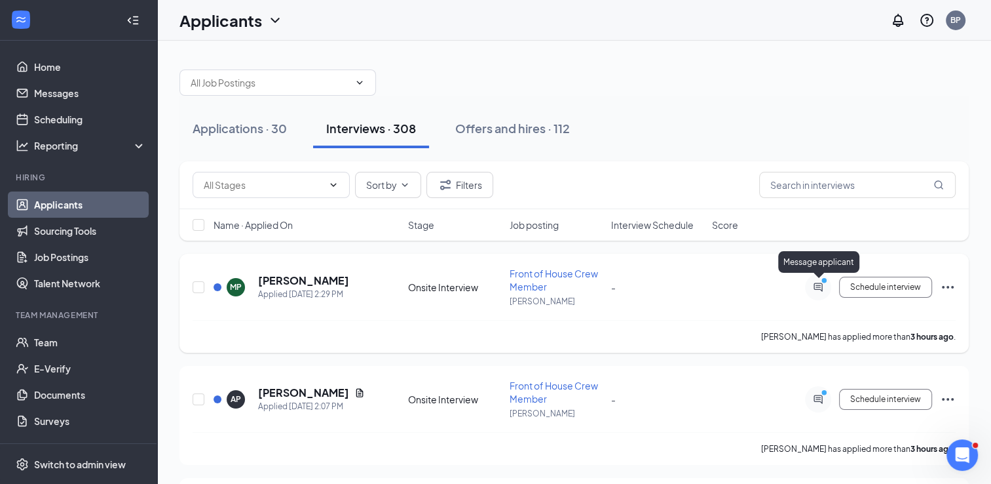
click at [824, 287] on icon "ActiveChat" at bounding box center [819, 287] width 16 height 10
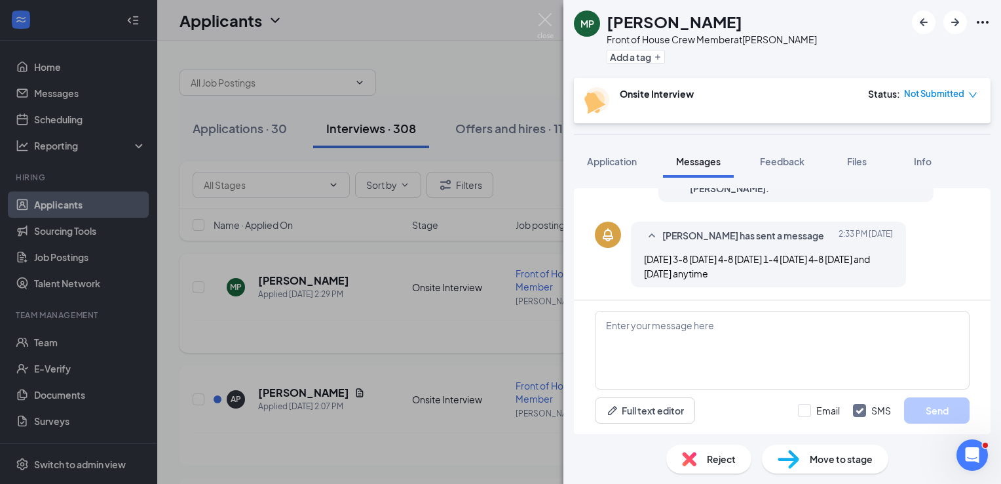
scroll to position [395, 0]
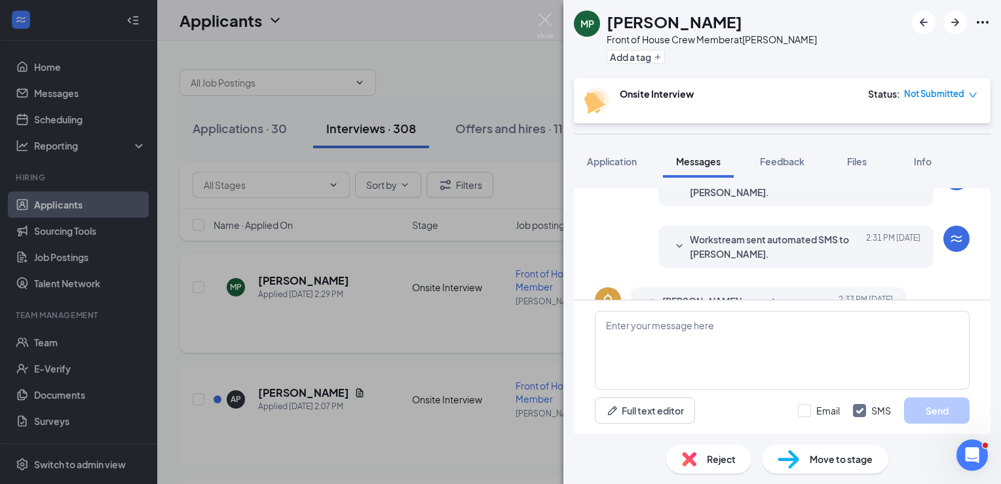
click at [737, 245] on span "Workstream sent automated SMS to [PERSON_NAME]." at bounding box center [776, 246] width 172 height 29
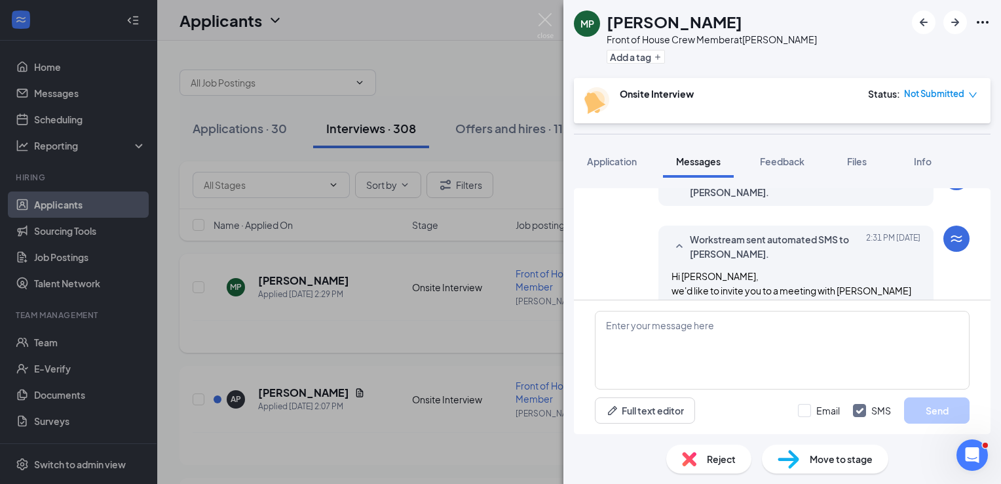
scroll to position [461, 0]
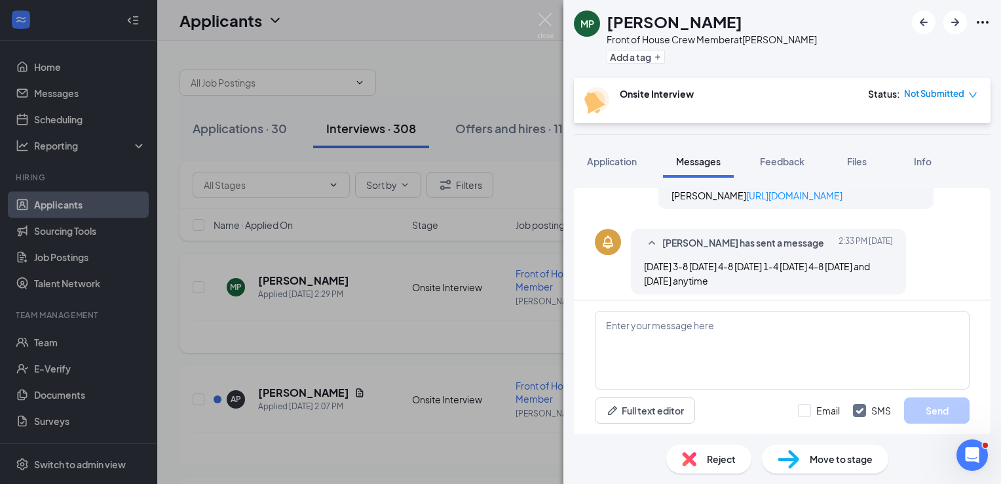
scroll to position [555, 0]
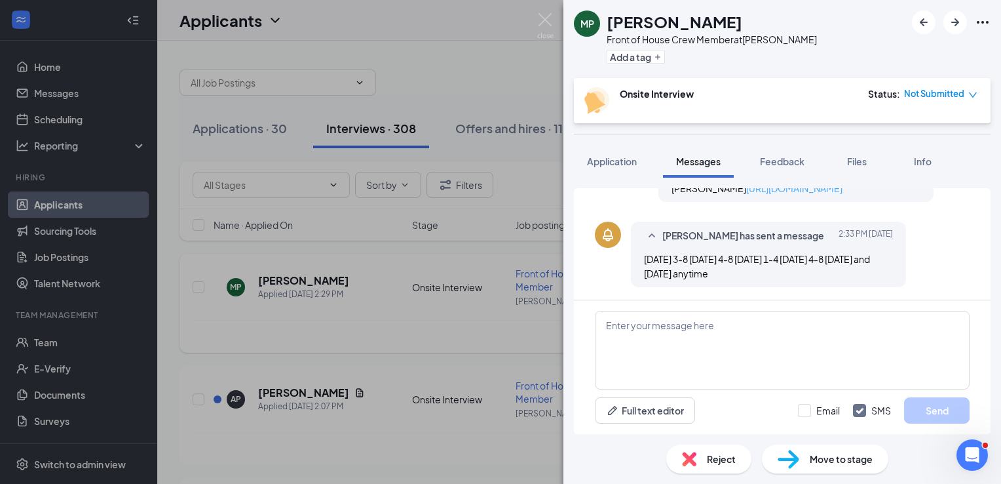
click at [763, 191] on link "[URL][DOMAIN_NAME]" at bounding box center [794, 188] width 96 height 12
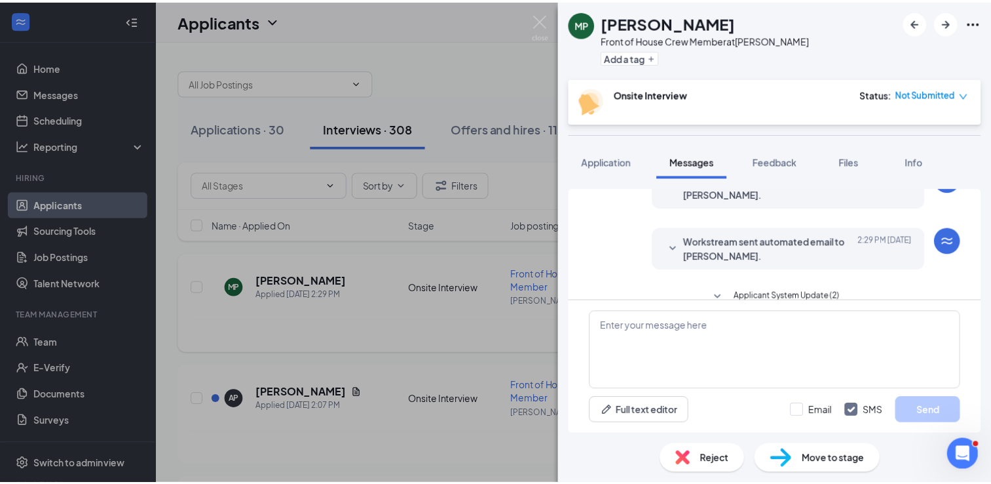
scroll to position [162, 0]
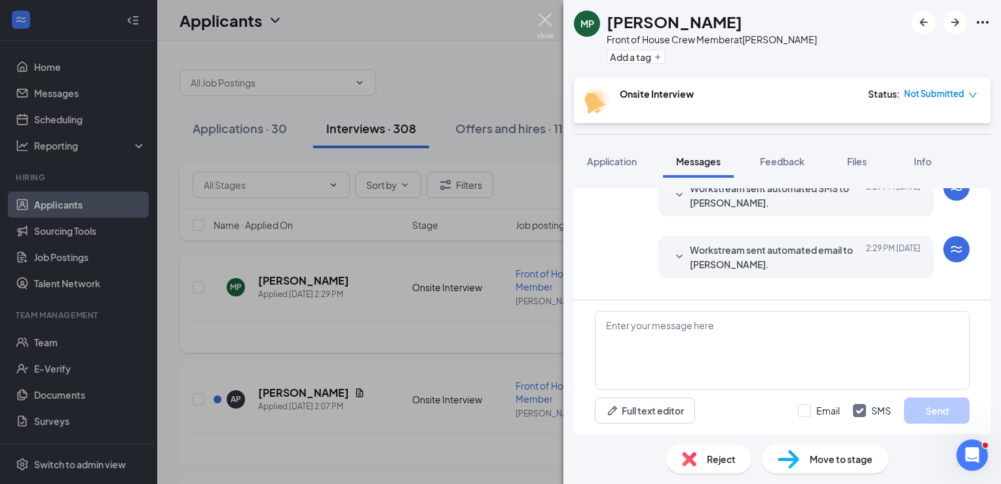
click at [542, 13] on img at bounding box center [545, 26] width 16 height 26
